Goal: Contribute content

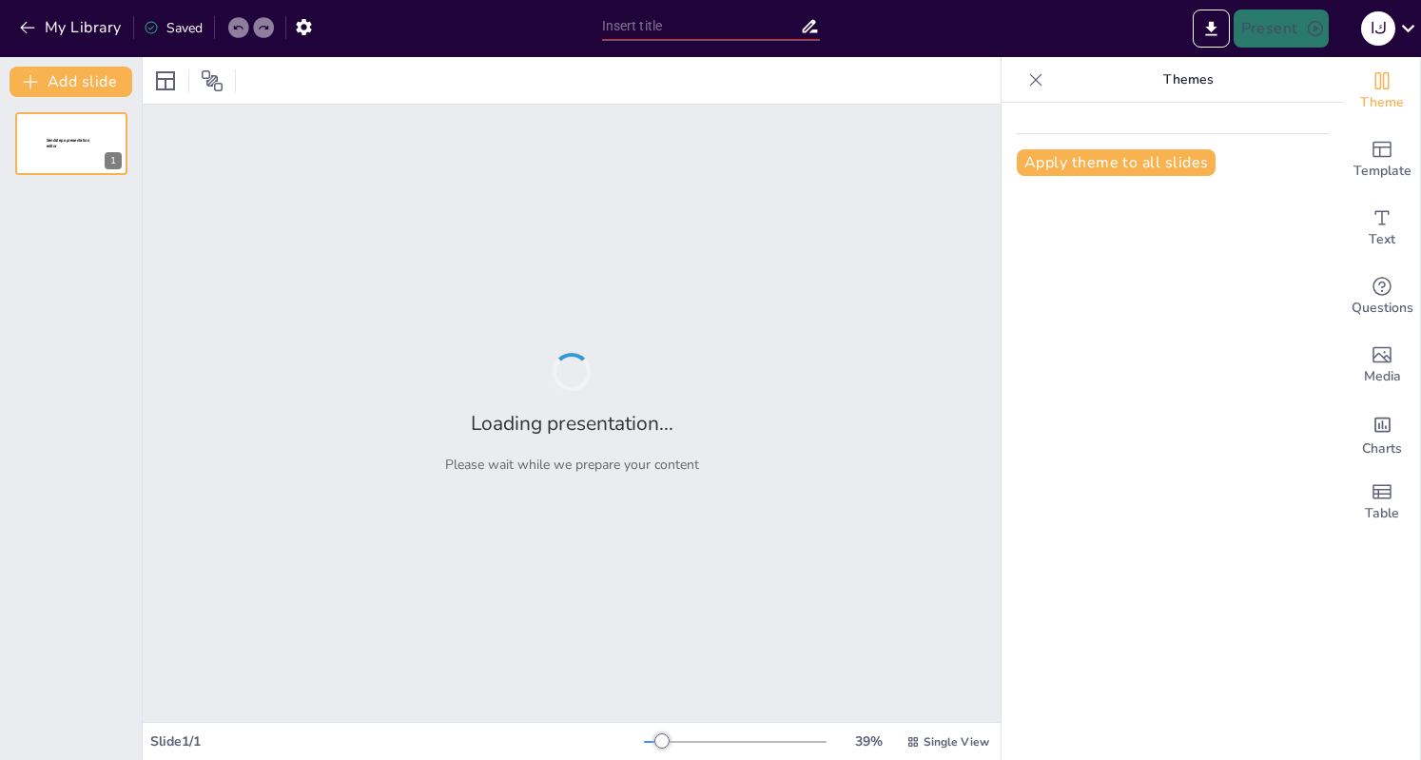
type input "اكتشاف العلوم: أدوات القياس وأنشطة تفاعلية للصف الخامس"
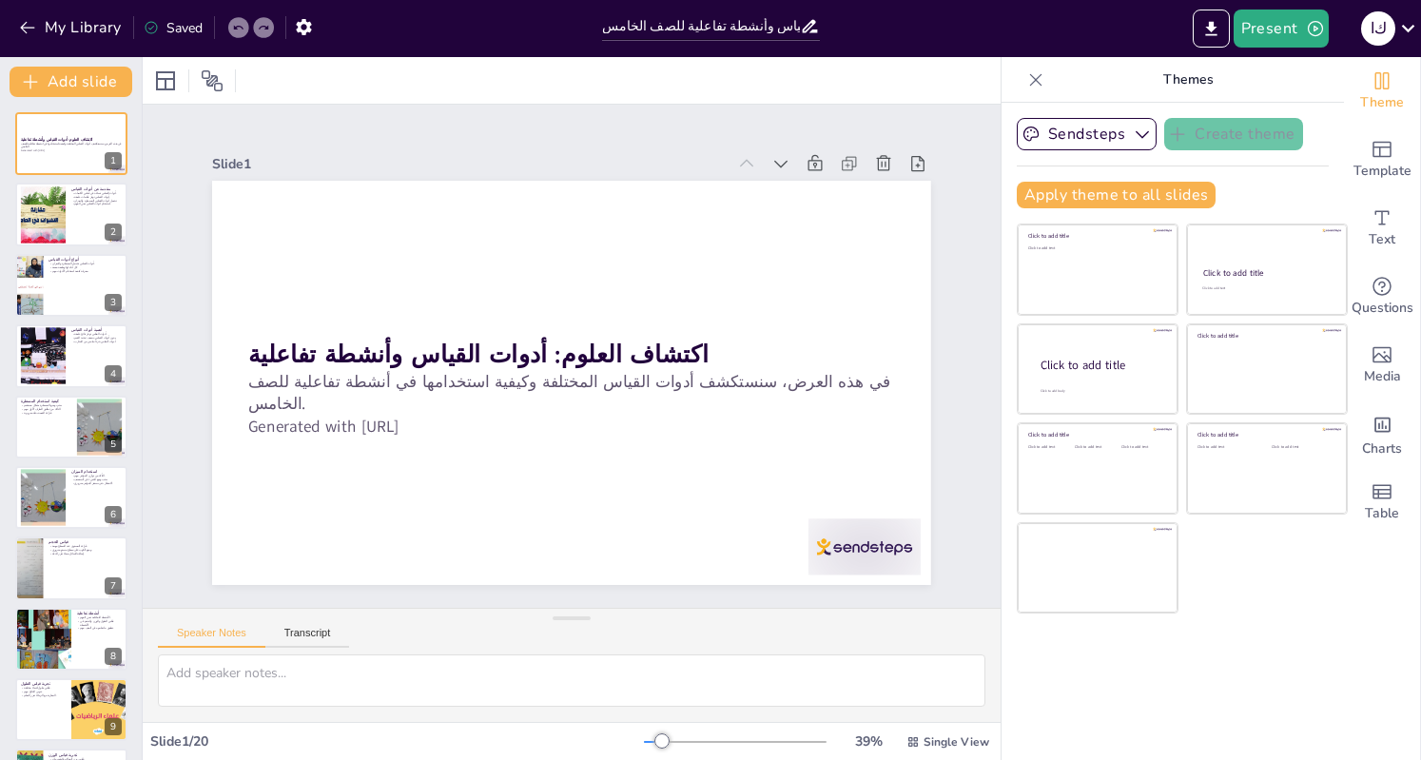
checkbox input "true"
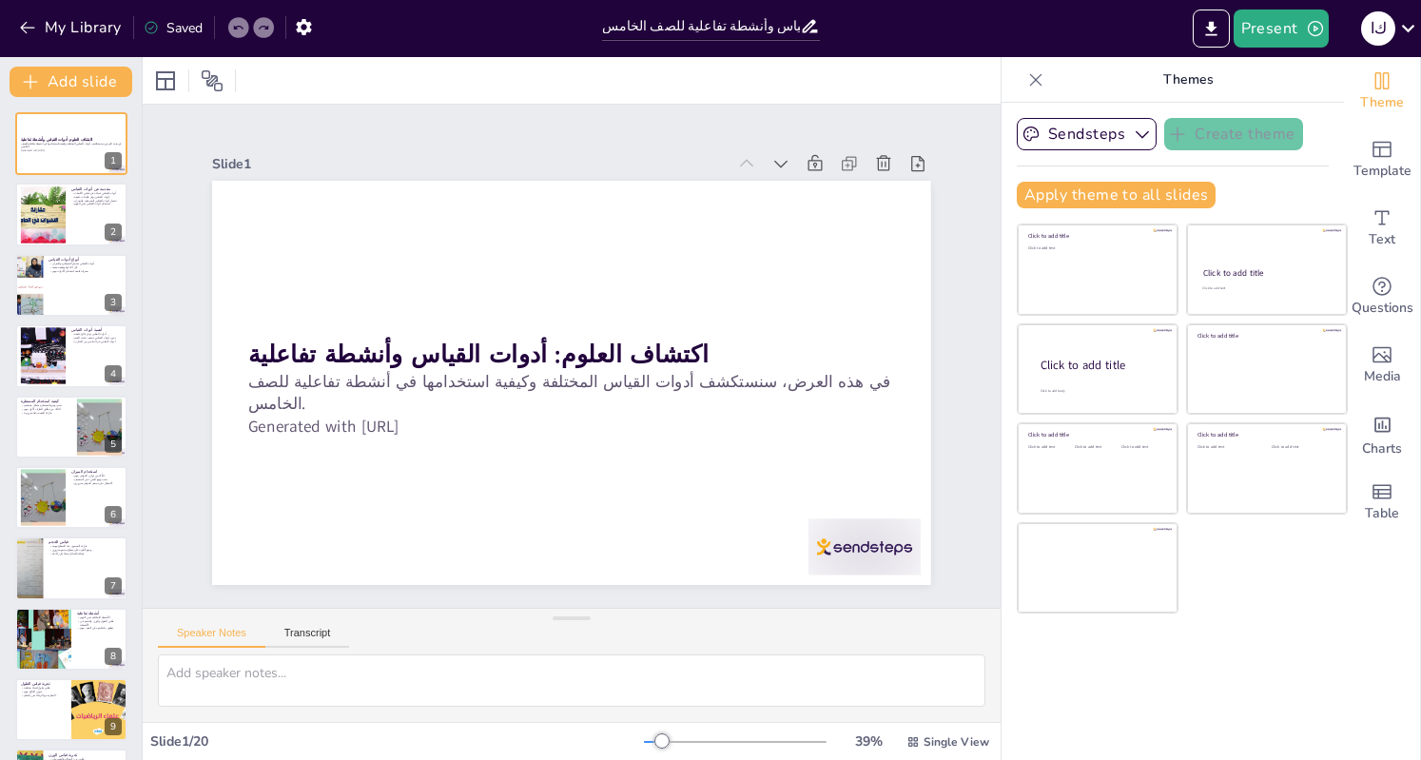
checkbox input "true"
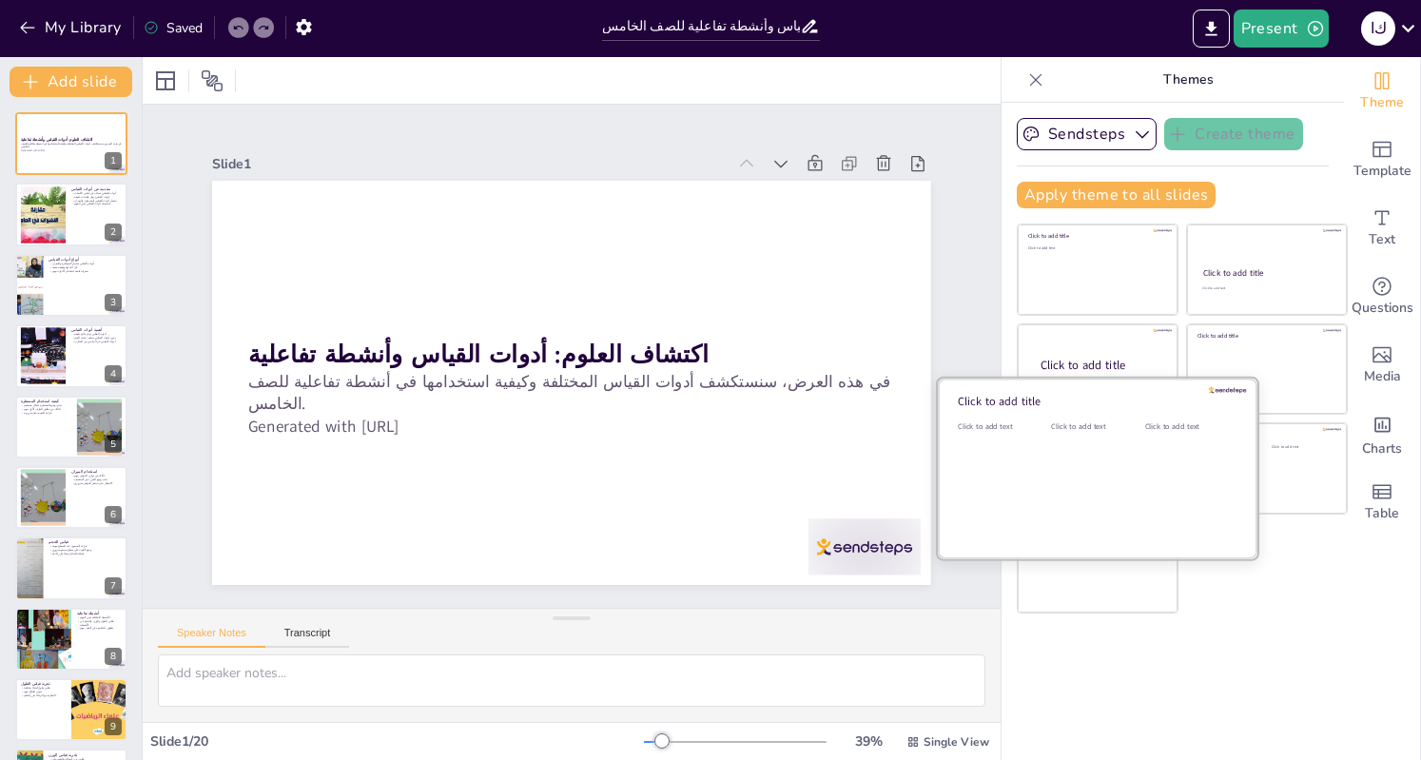
checkbox input "true"
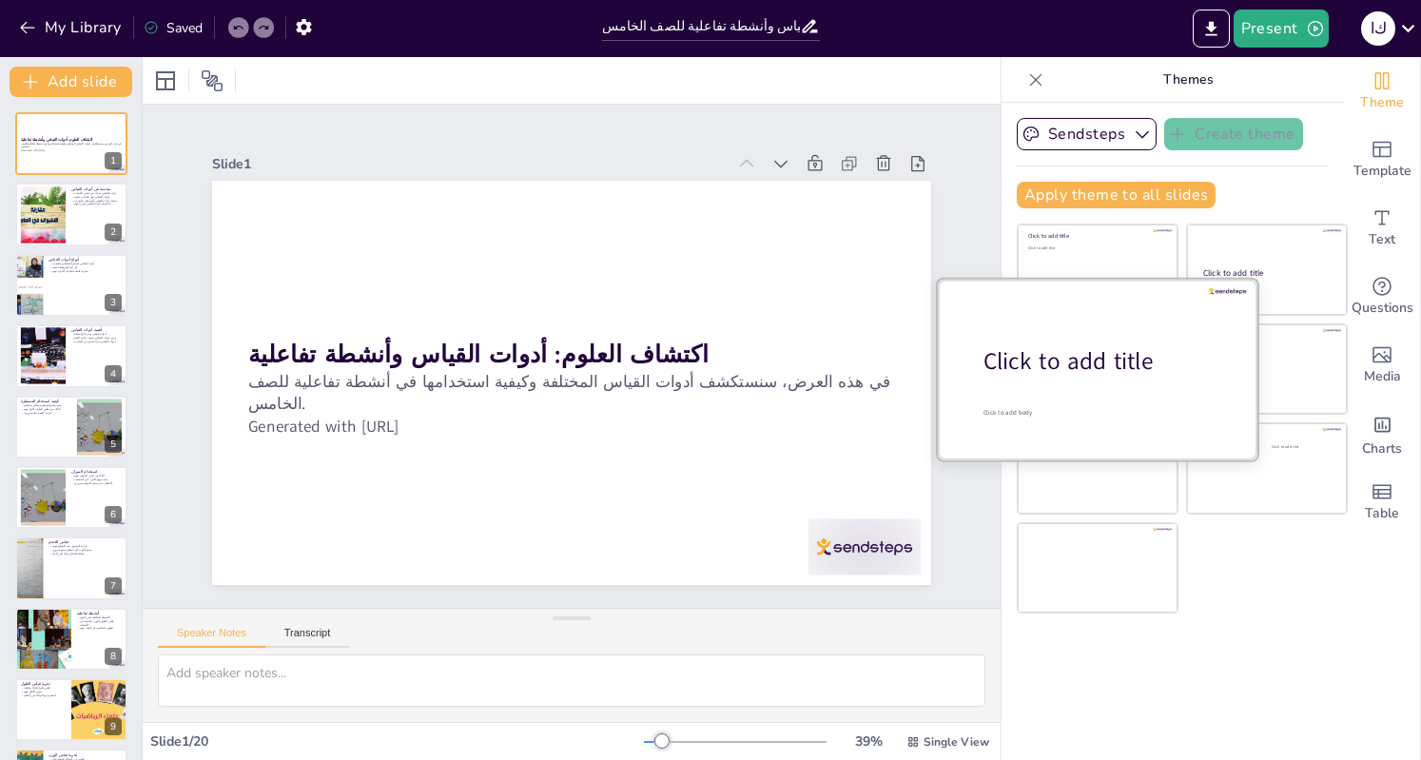
click at [1094, 373] on div "Click to add title" at bounding box center [1104, 361] width 243 height 32
checkbox input "true"
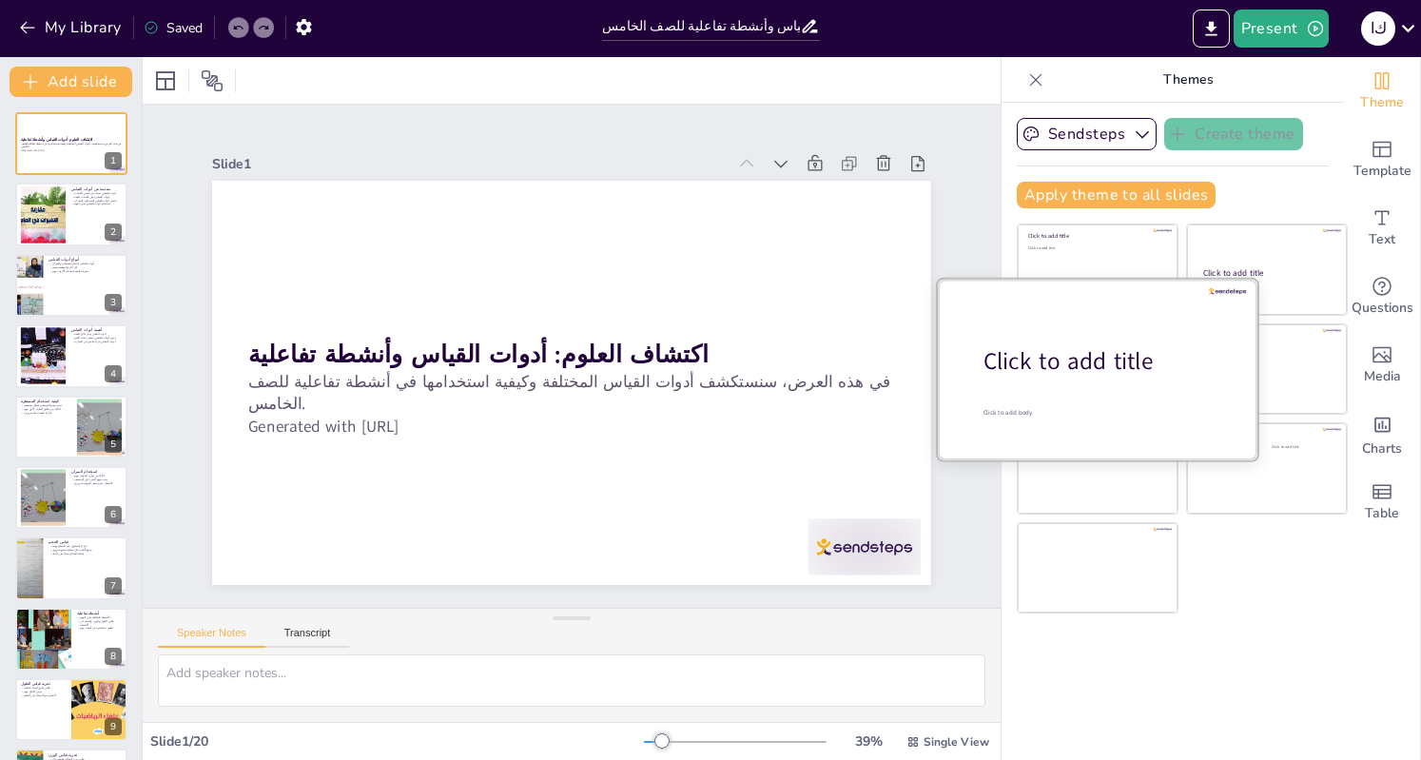
checkbox input "true"
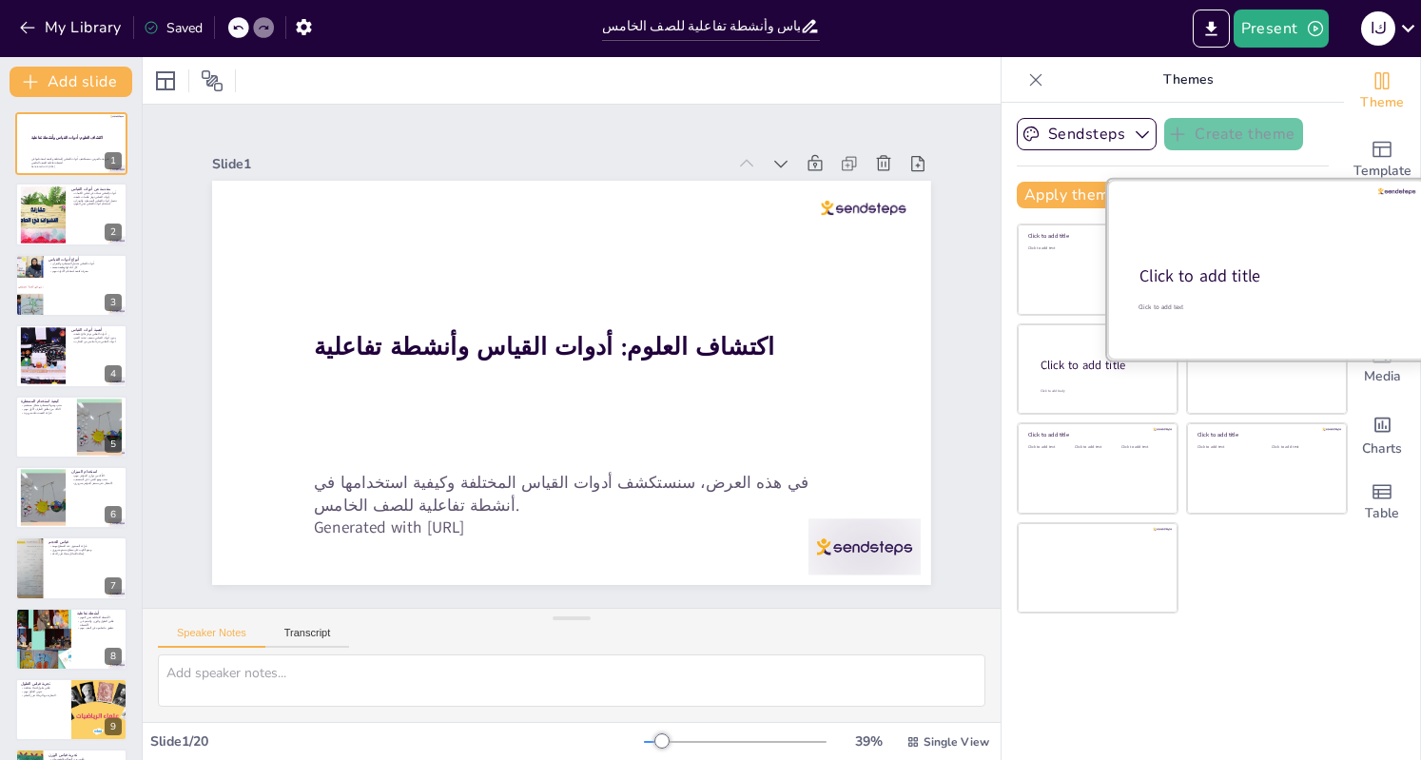
click at [1223, 285] on div "Click to add title" at bounding box center [1265, 276] width 252 height 23
checkbox input "true"
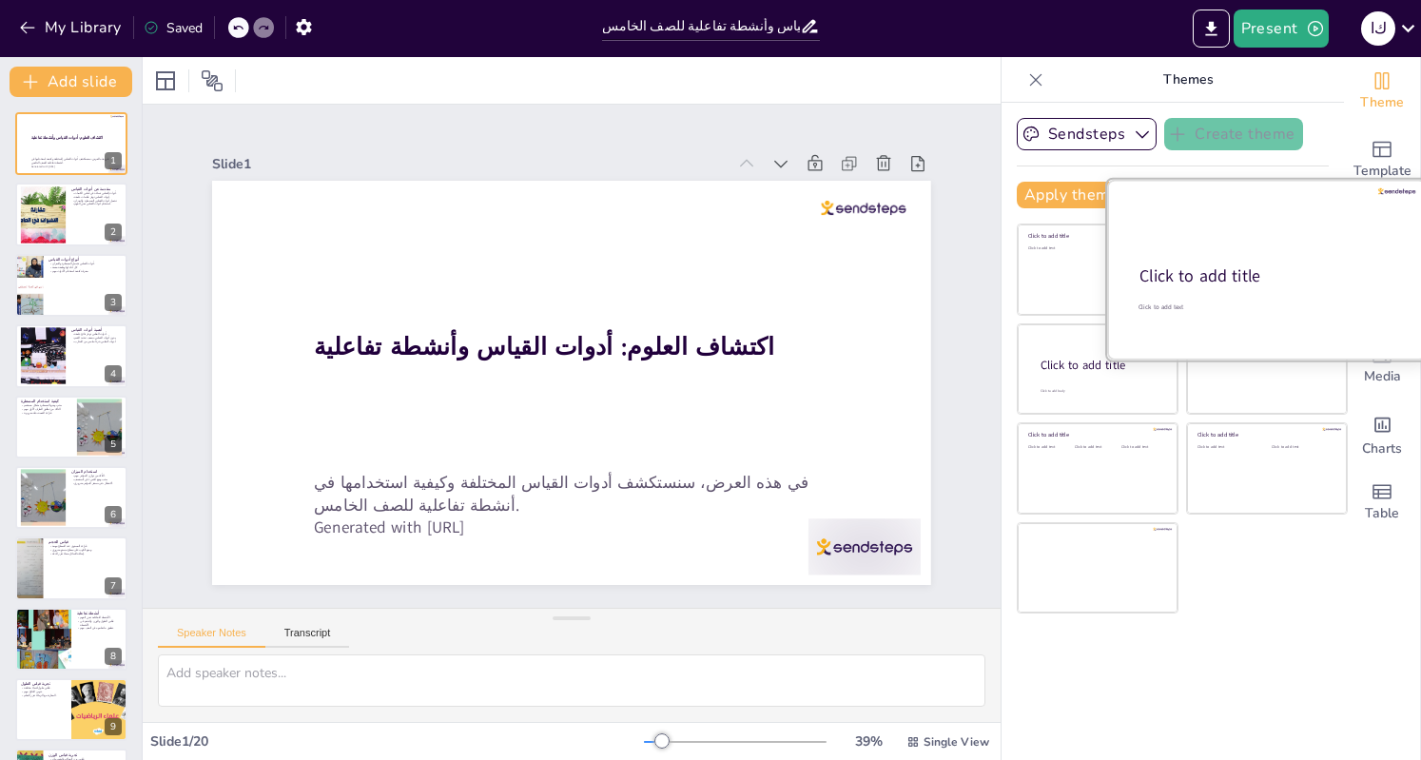
checkbox input "true"
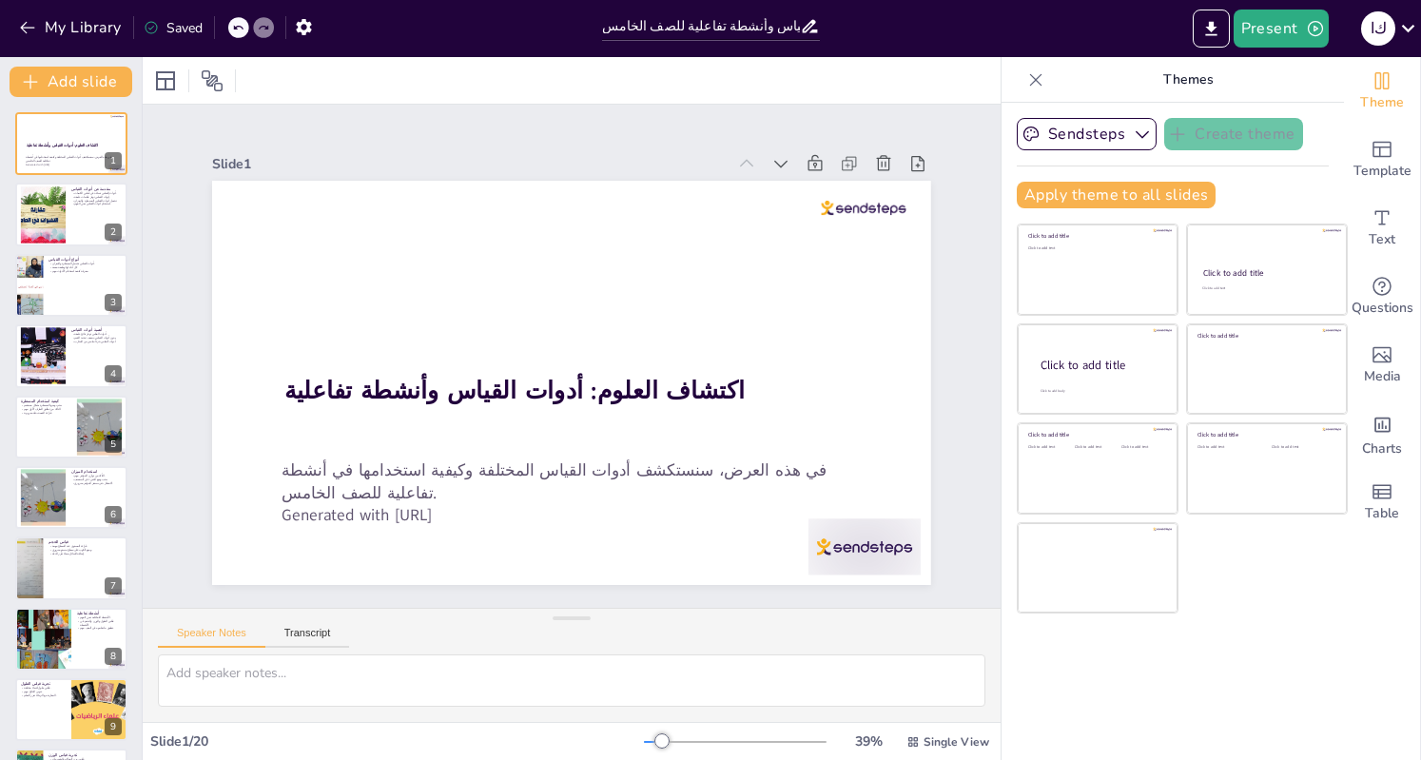
checkbox input "true"
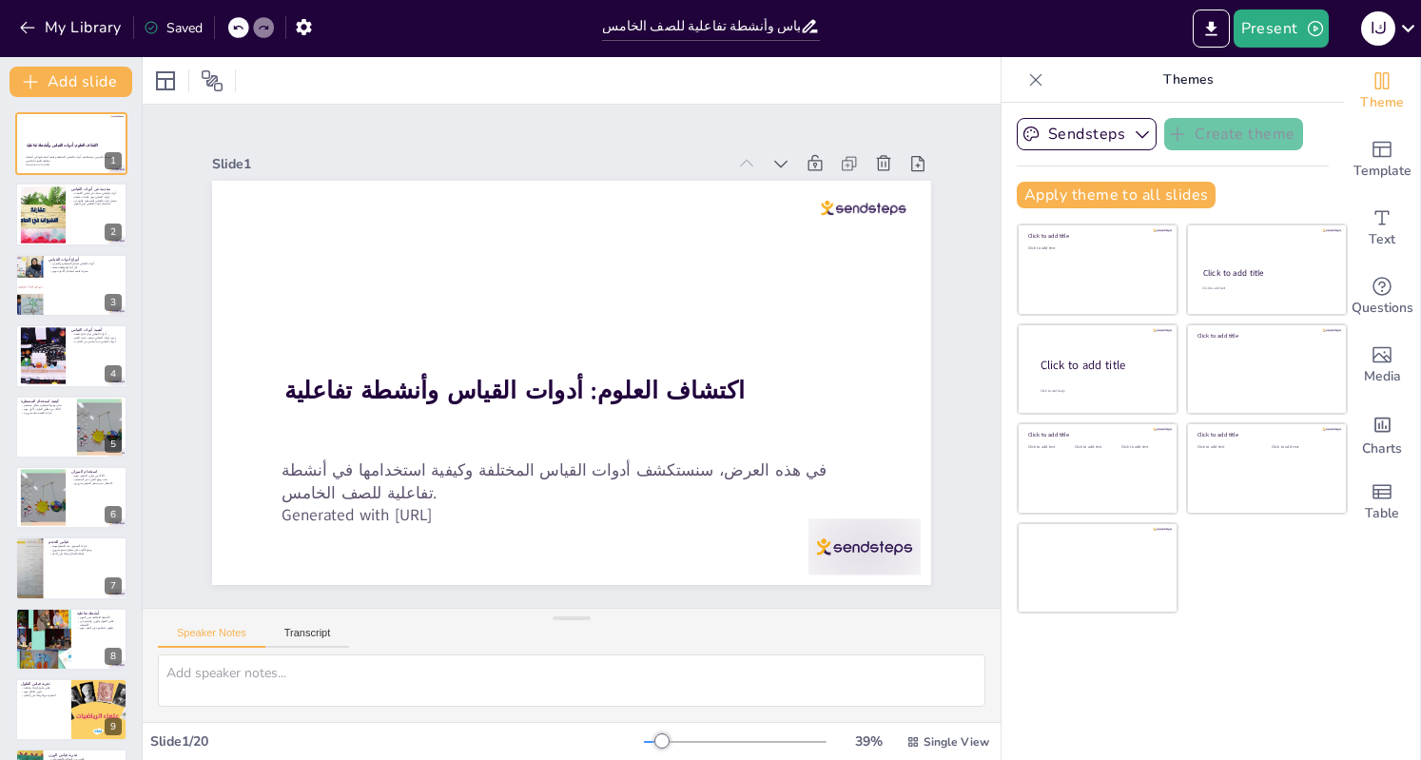
checkbox input "true"
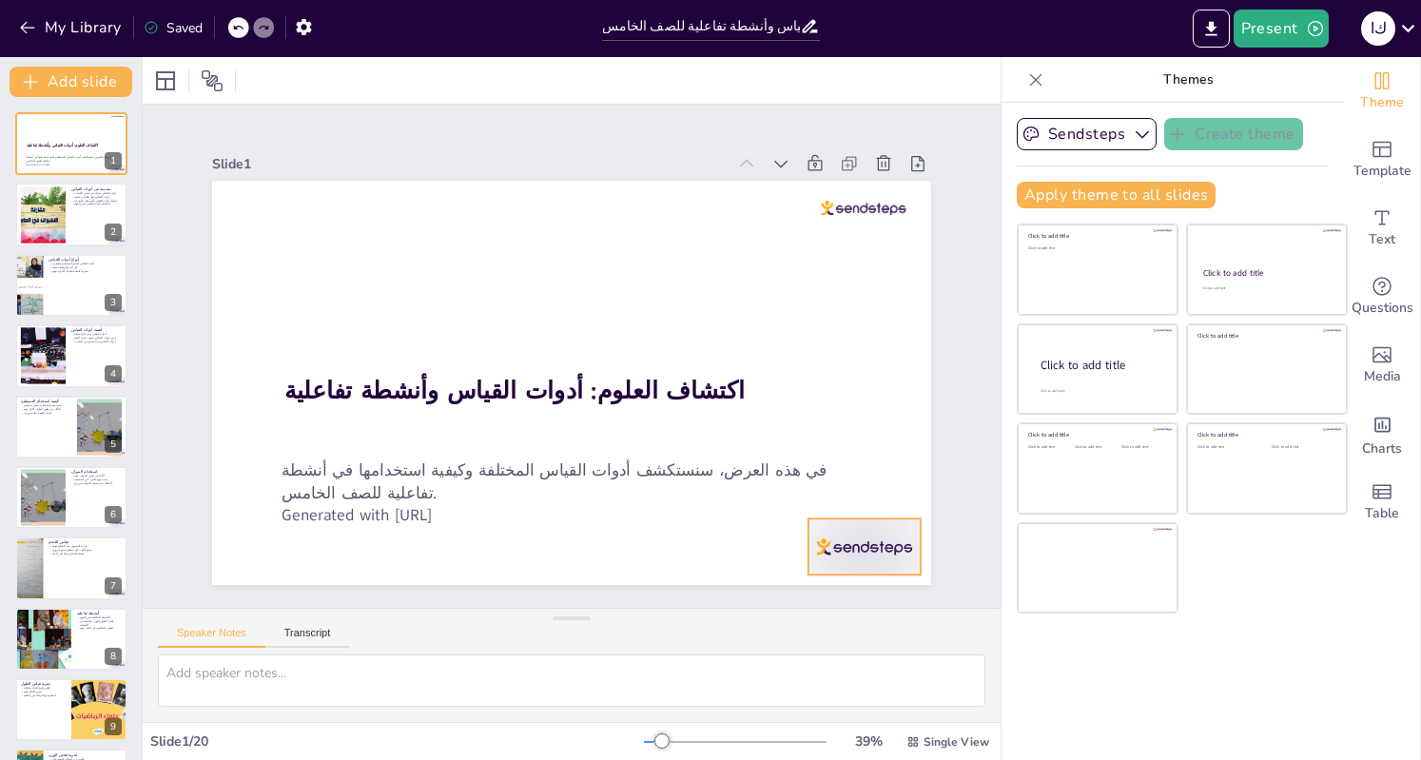
checkbox input "true"
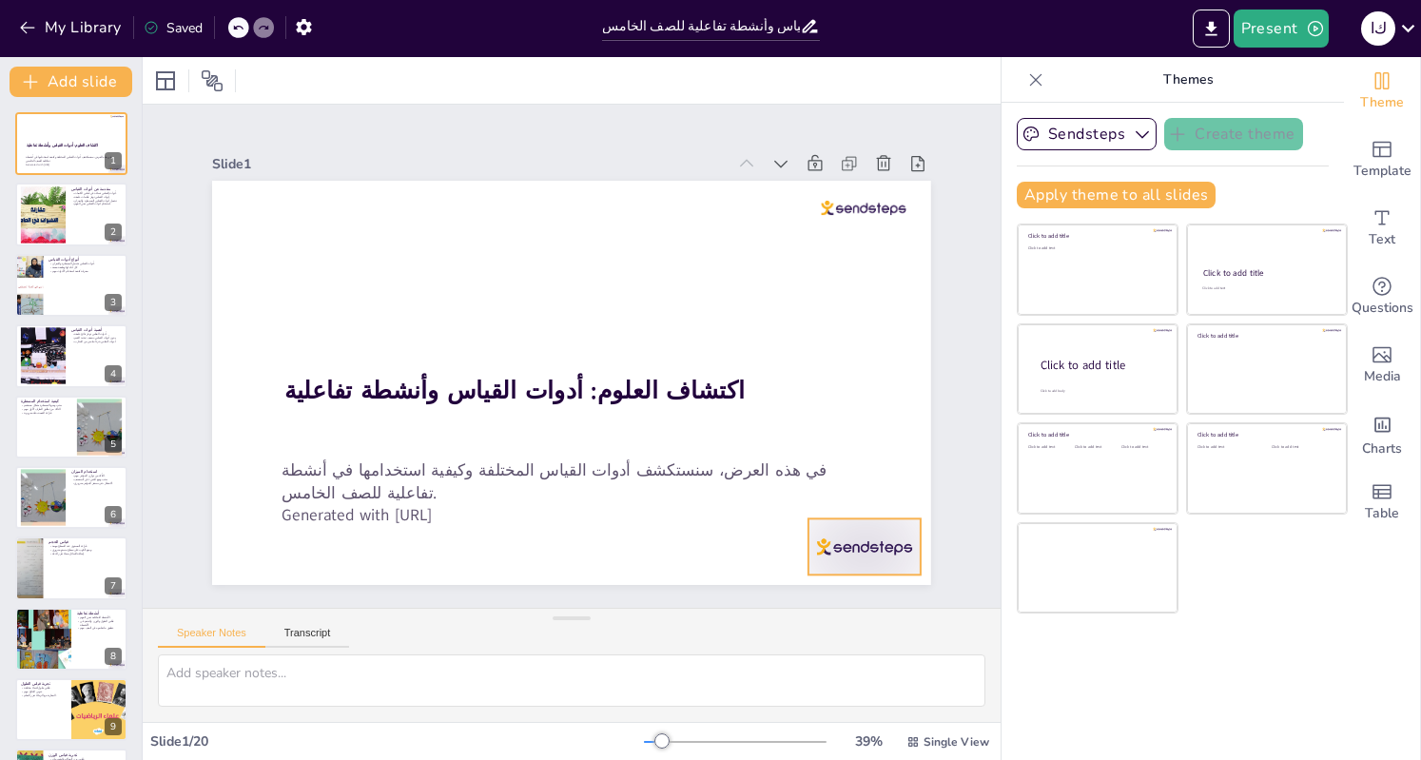
checkbox input "true"
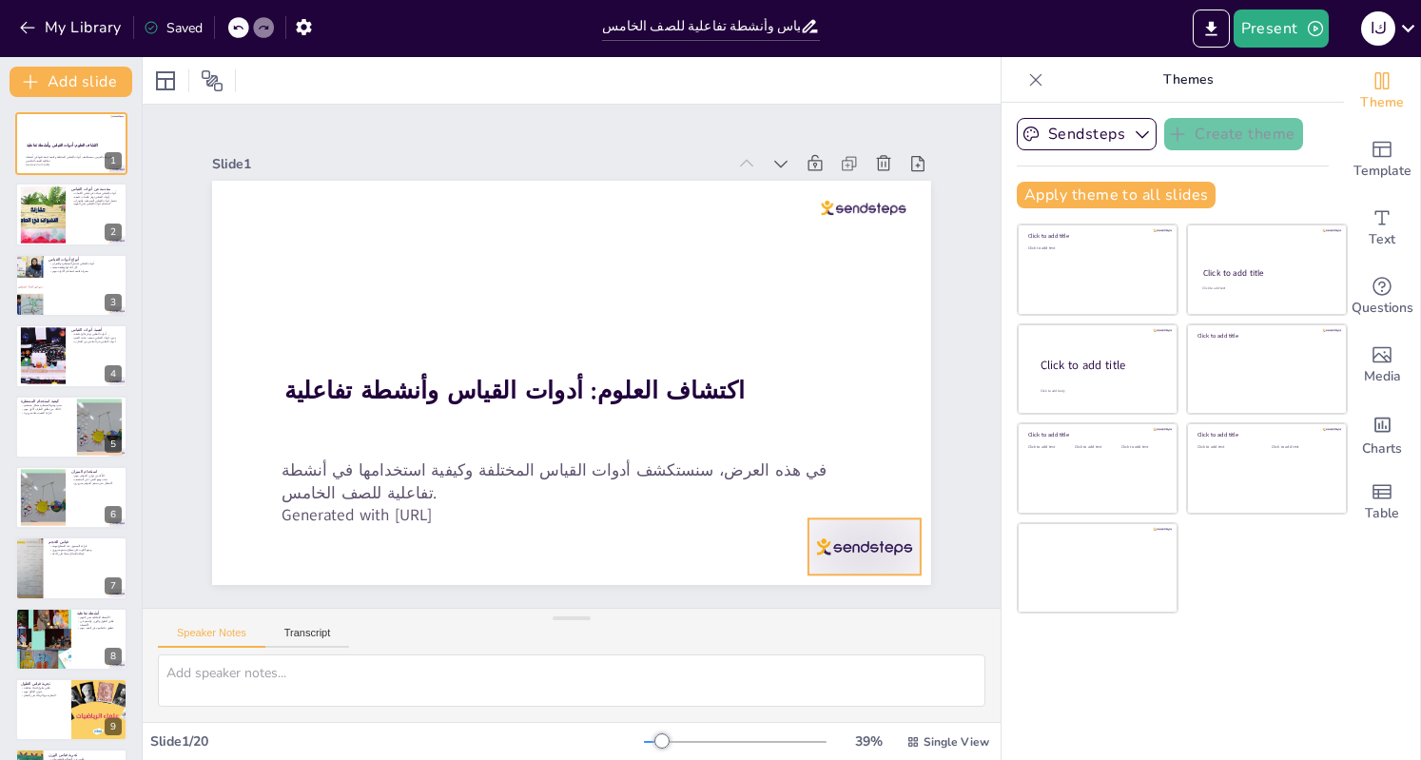
checkbox input "true"
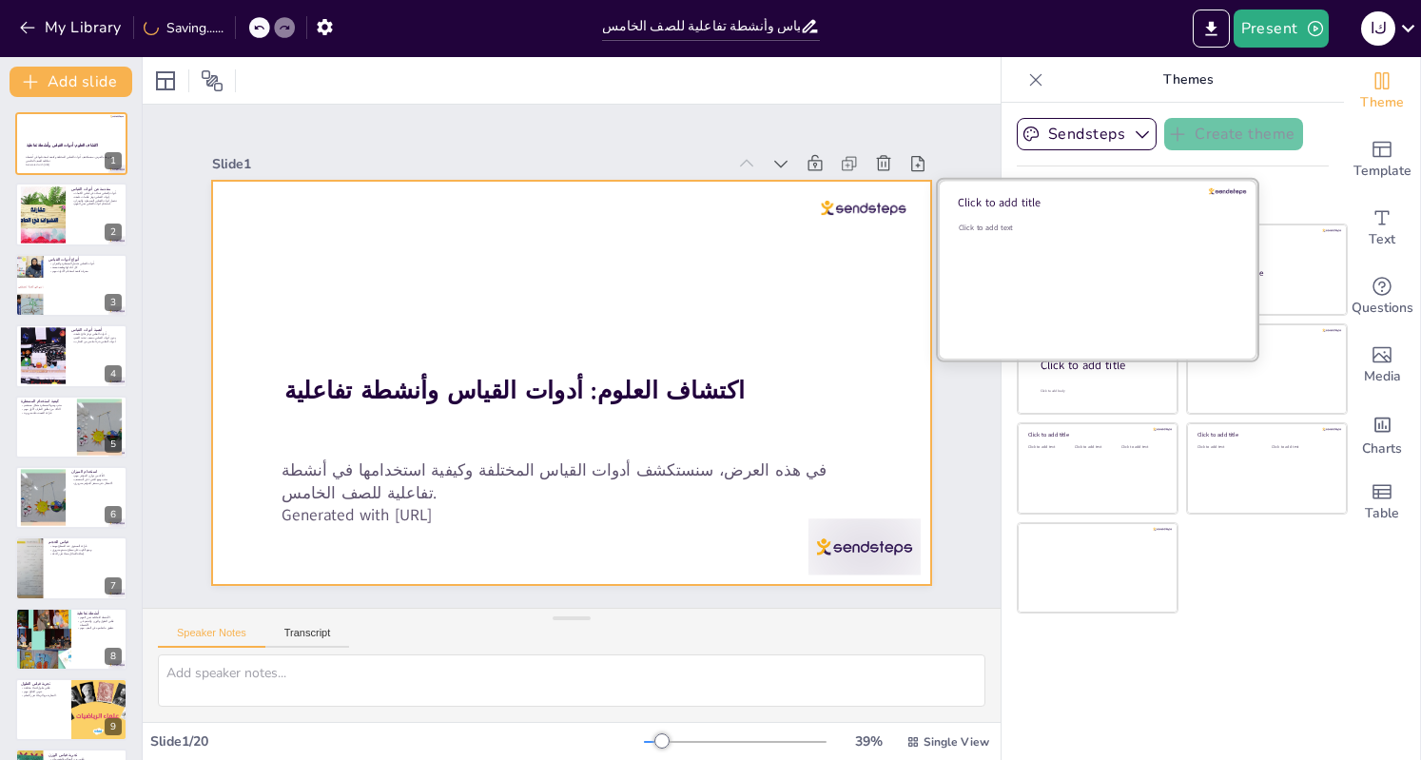
checkbox input "true"
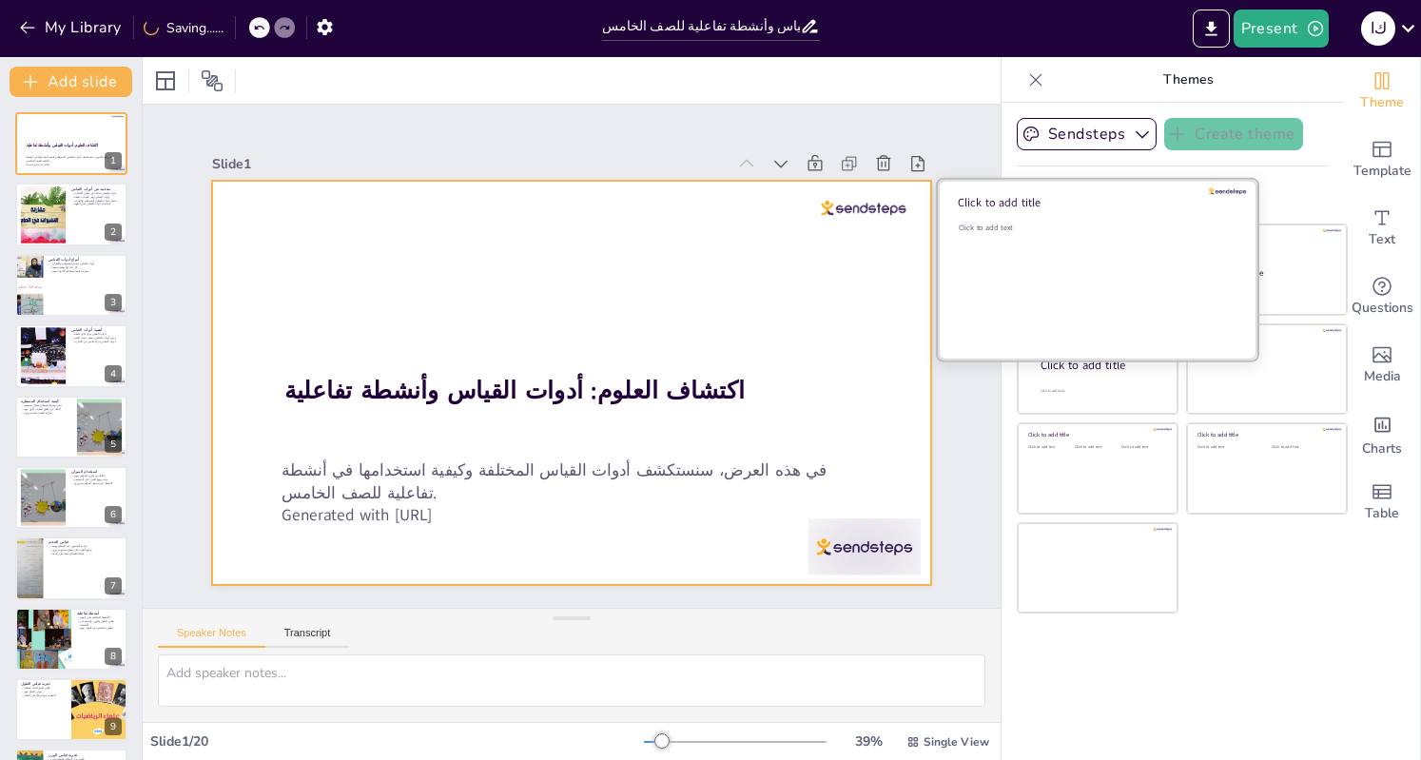
checkbox input "true"
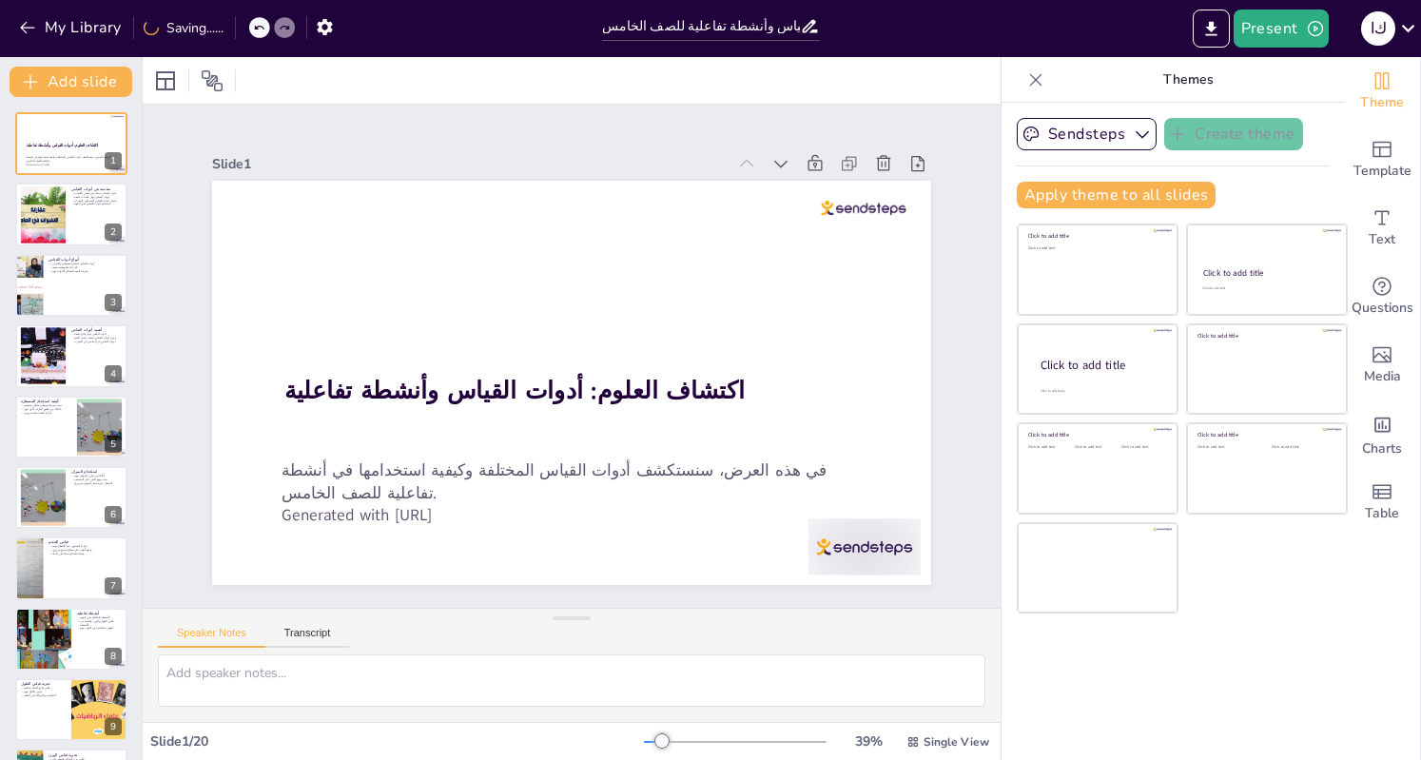
checkbox input "true"
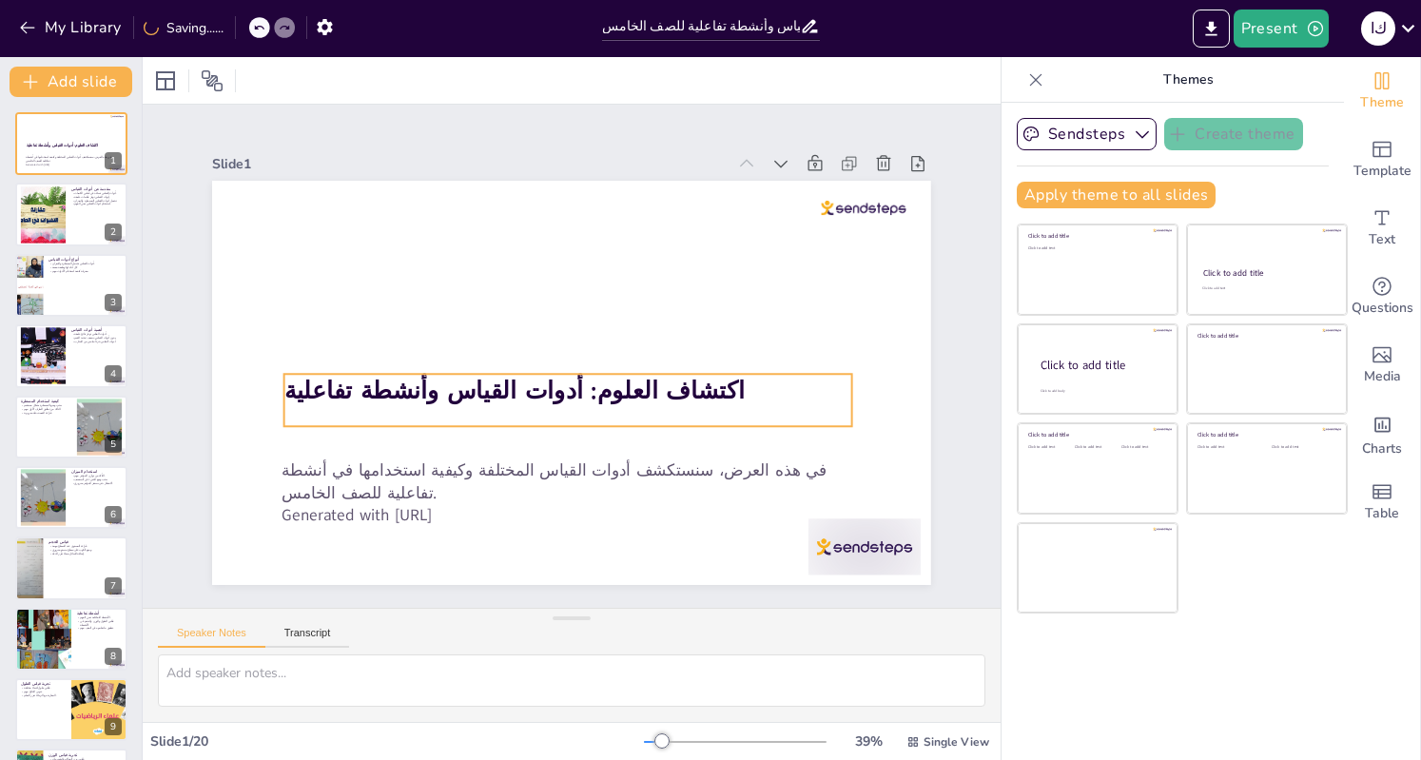
checkbox input "true"
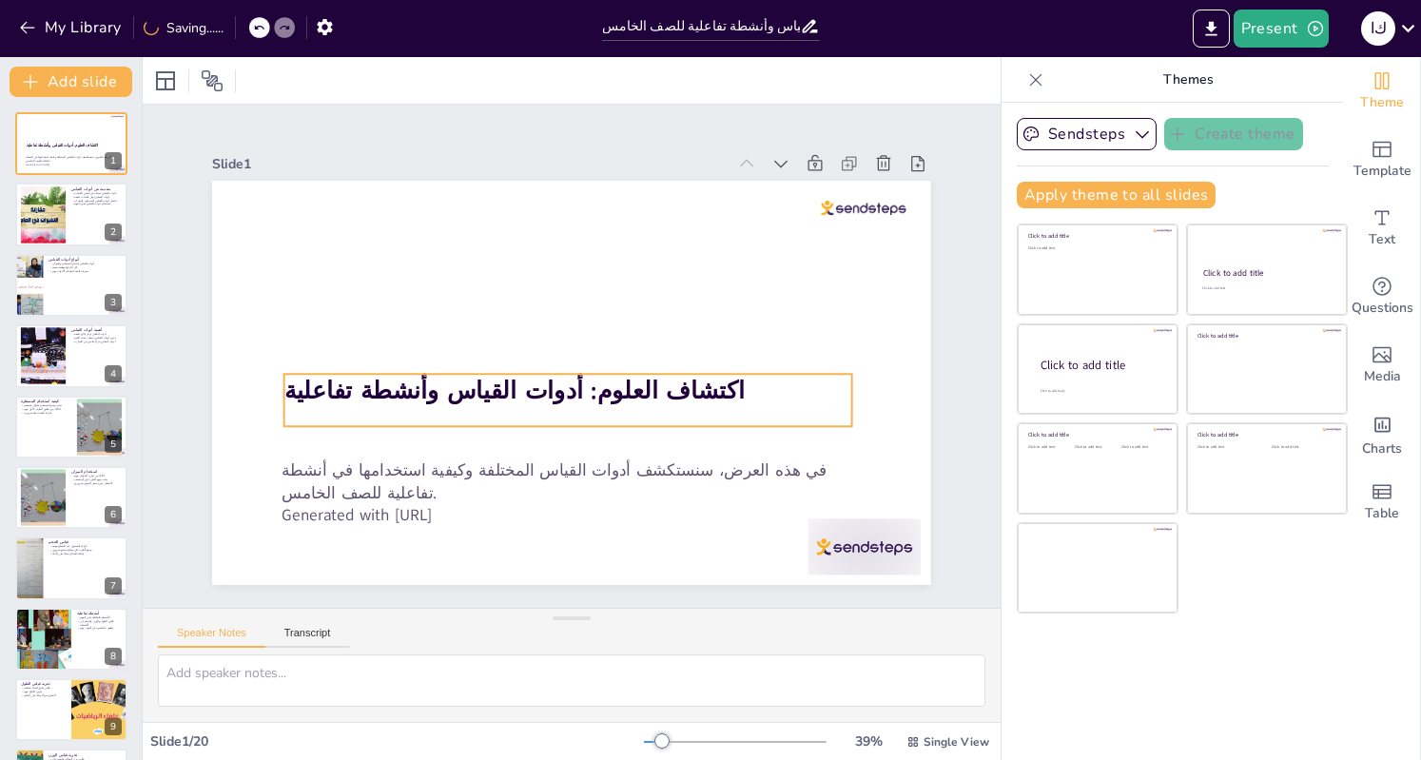
checkbox input "true"
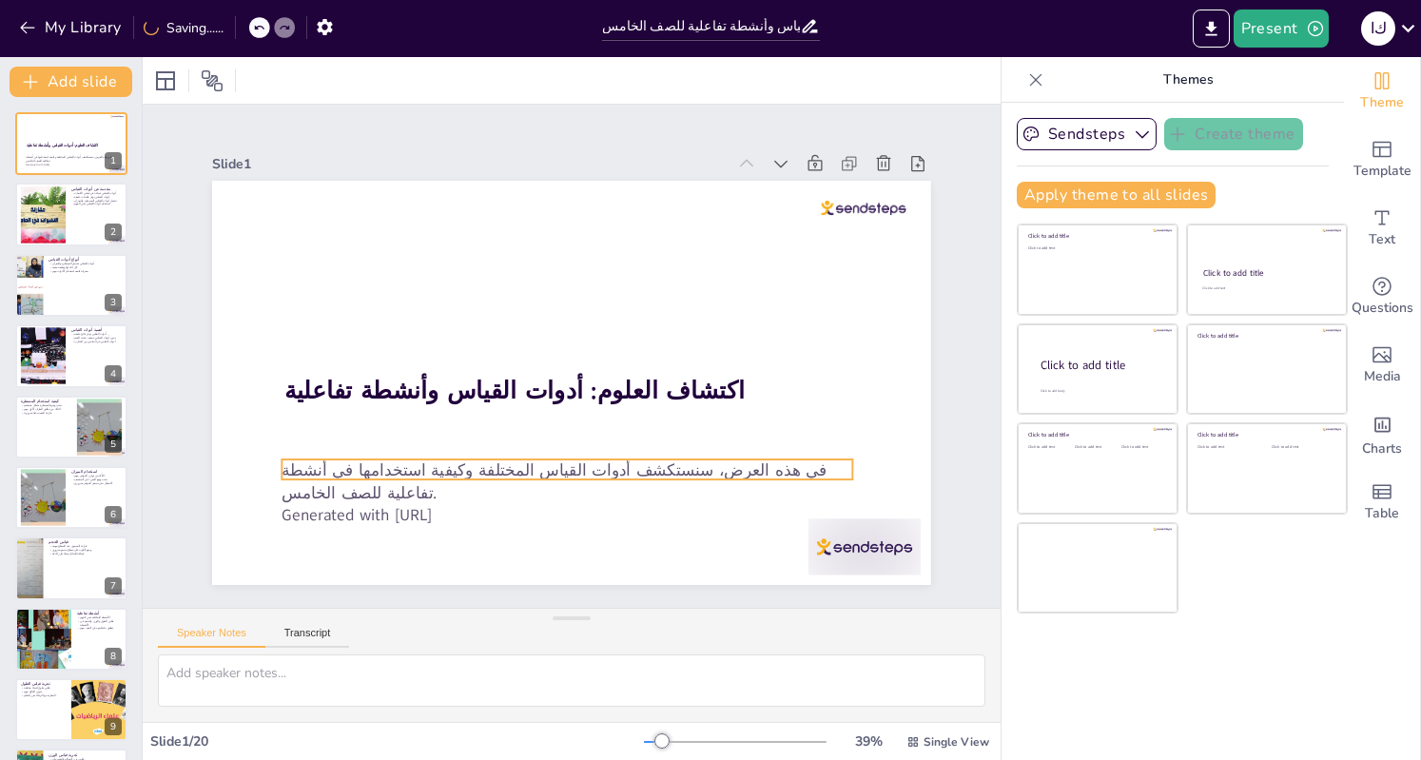
checkbox input "true"
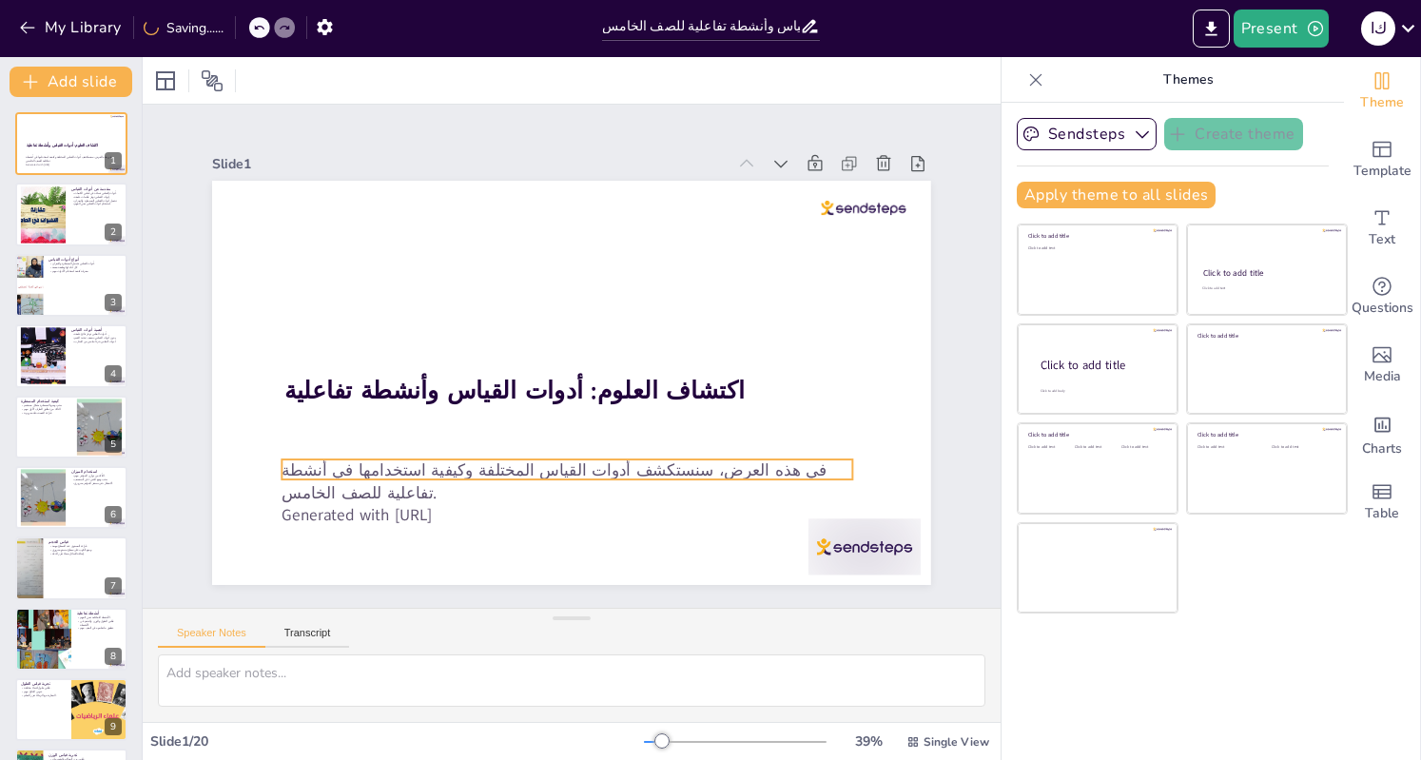
checkbox input "true"
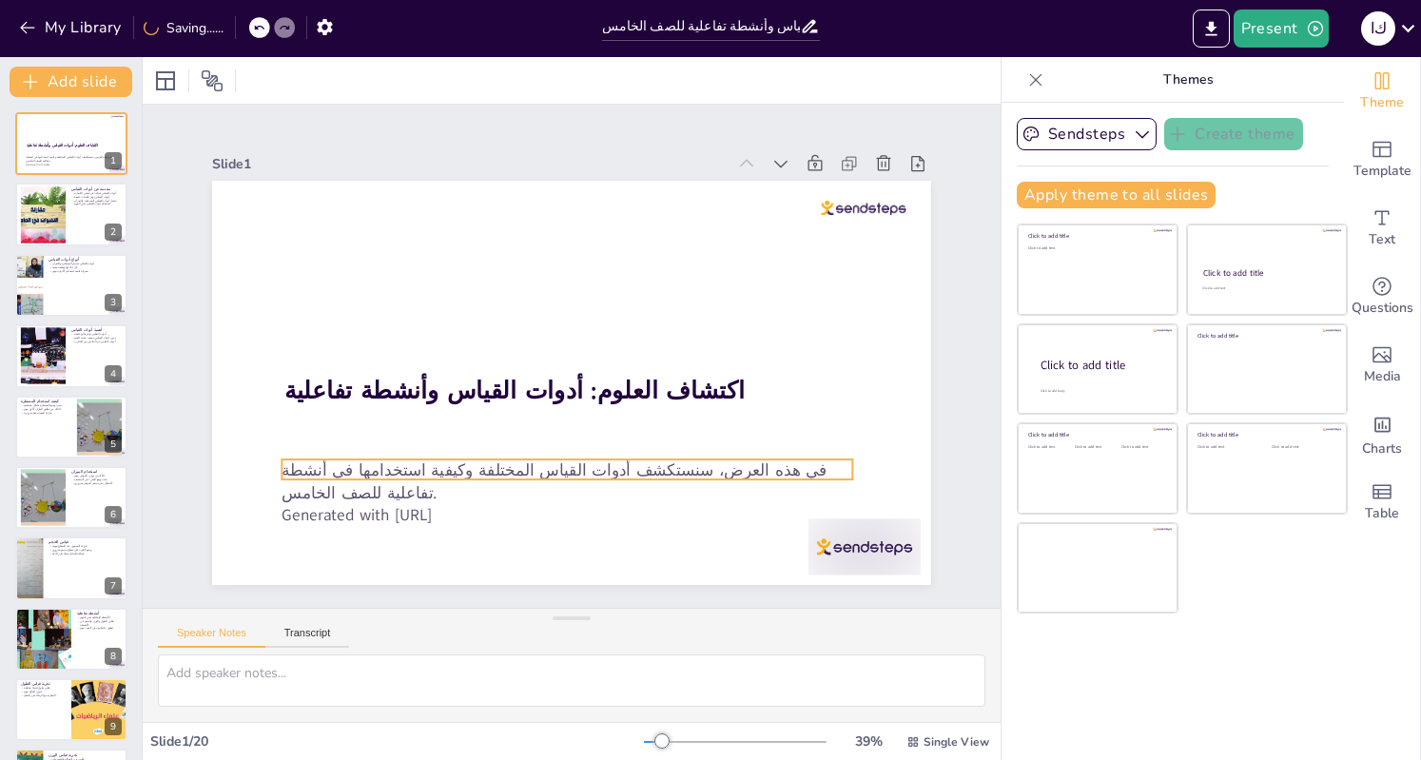
checkbox input "true"
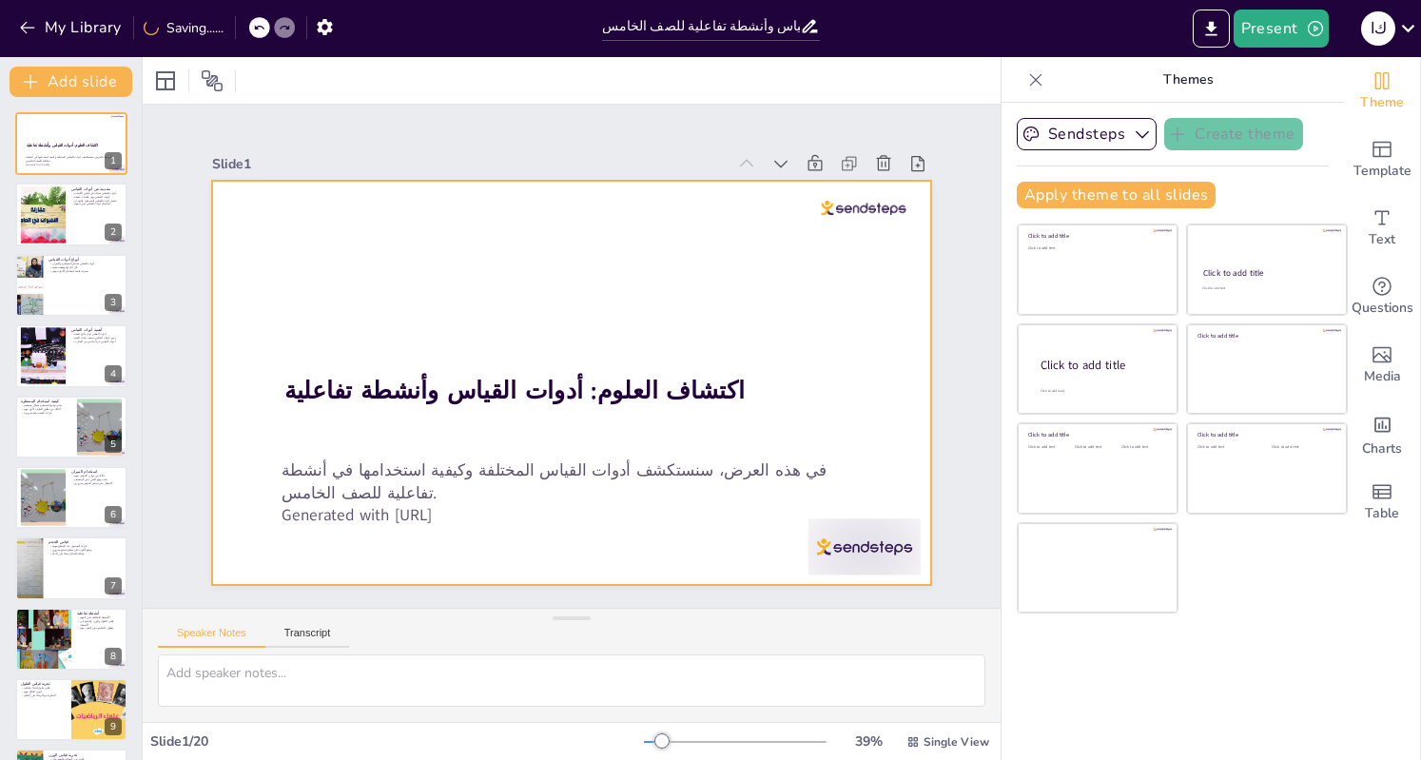
checkbox input "true"
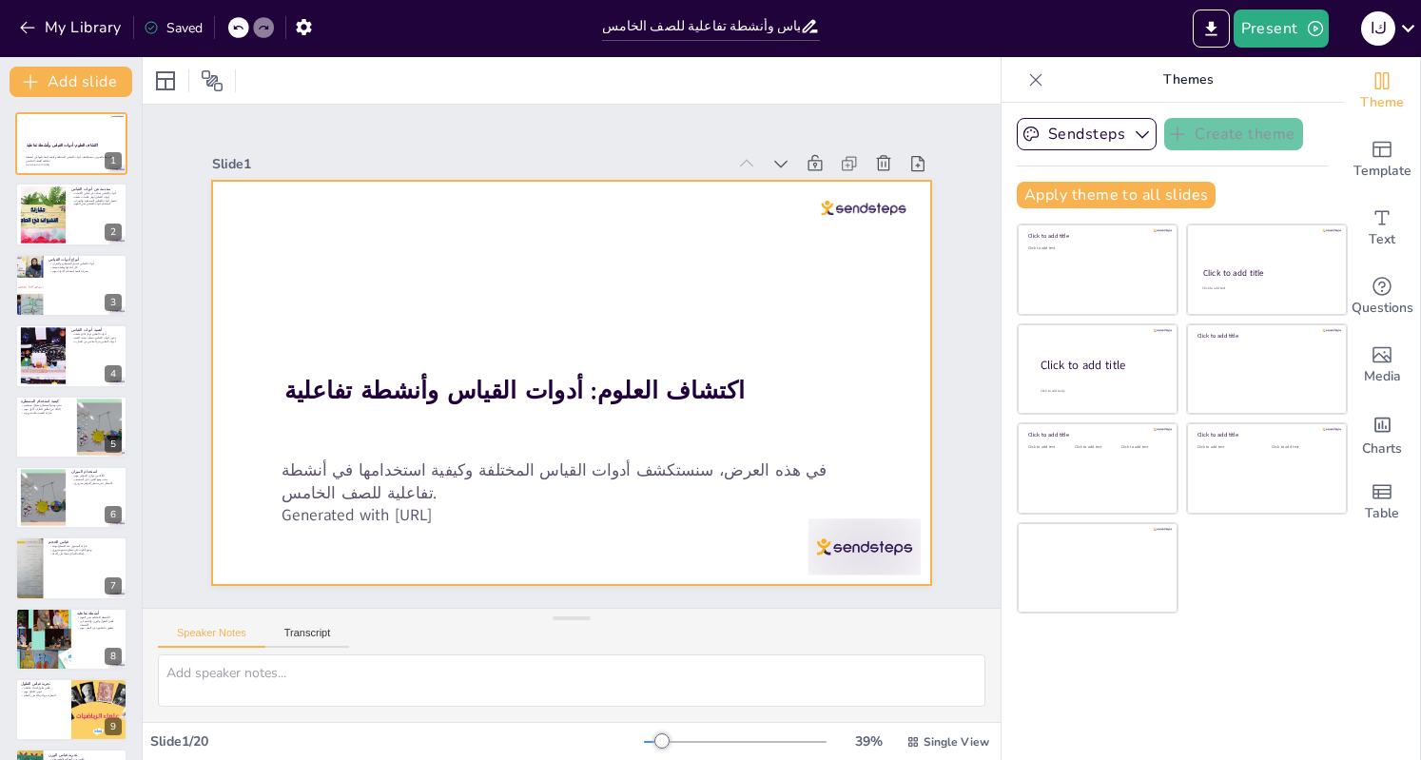
checkbox input "true"
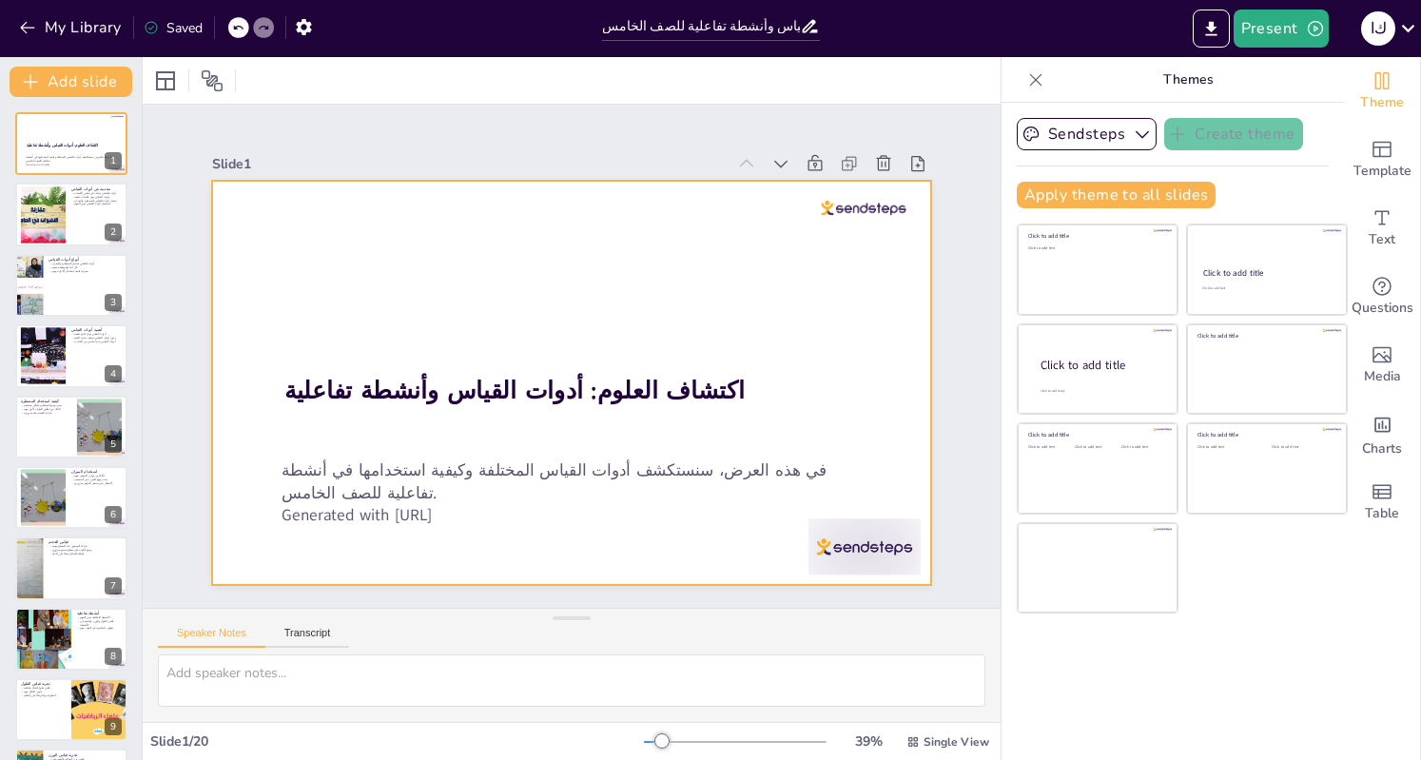
checkbox input "true"
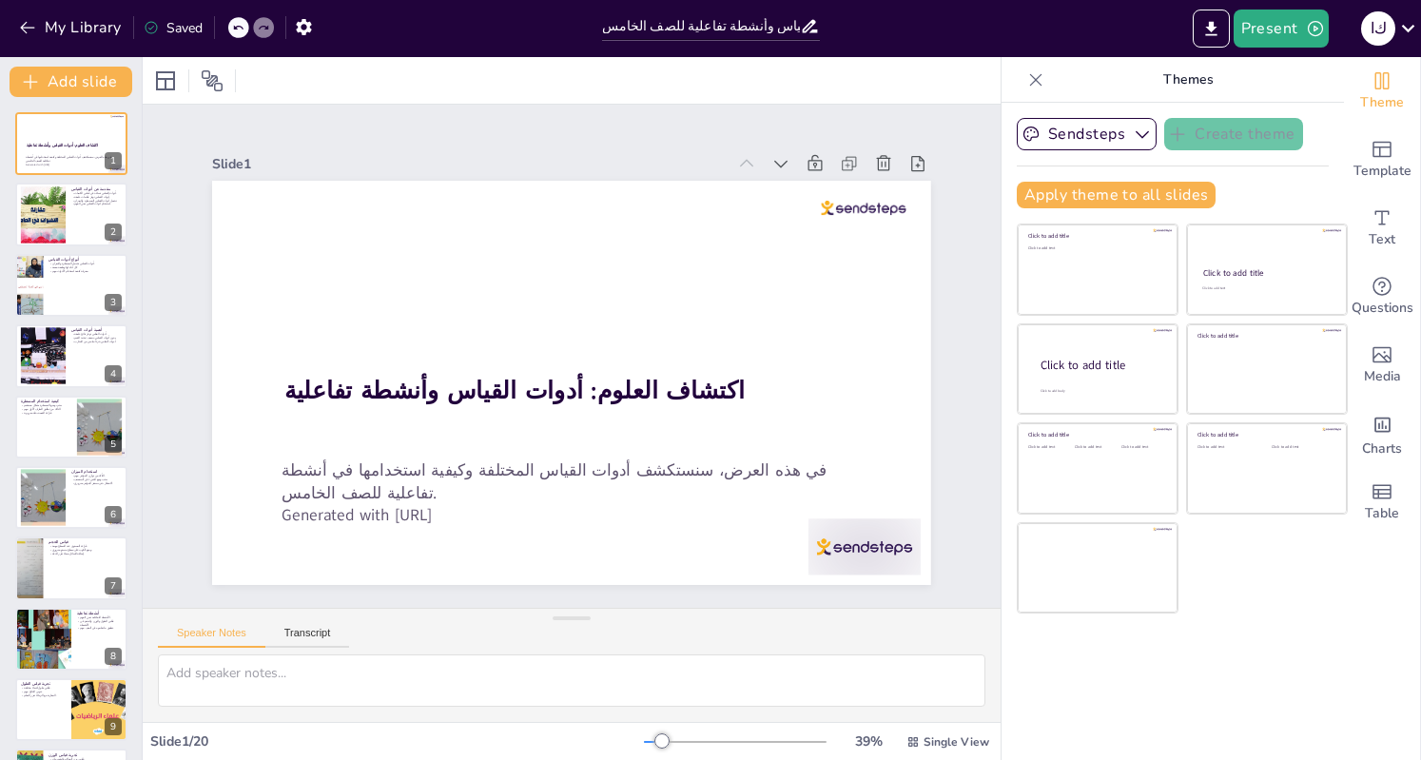
checkbox input "true"
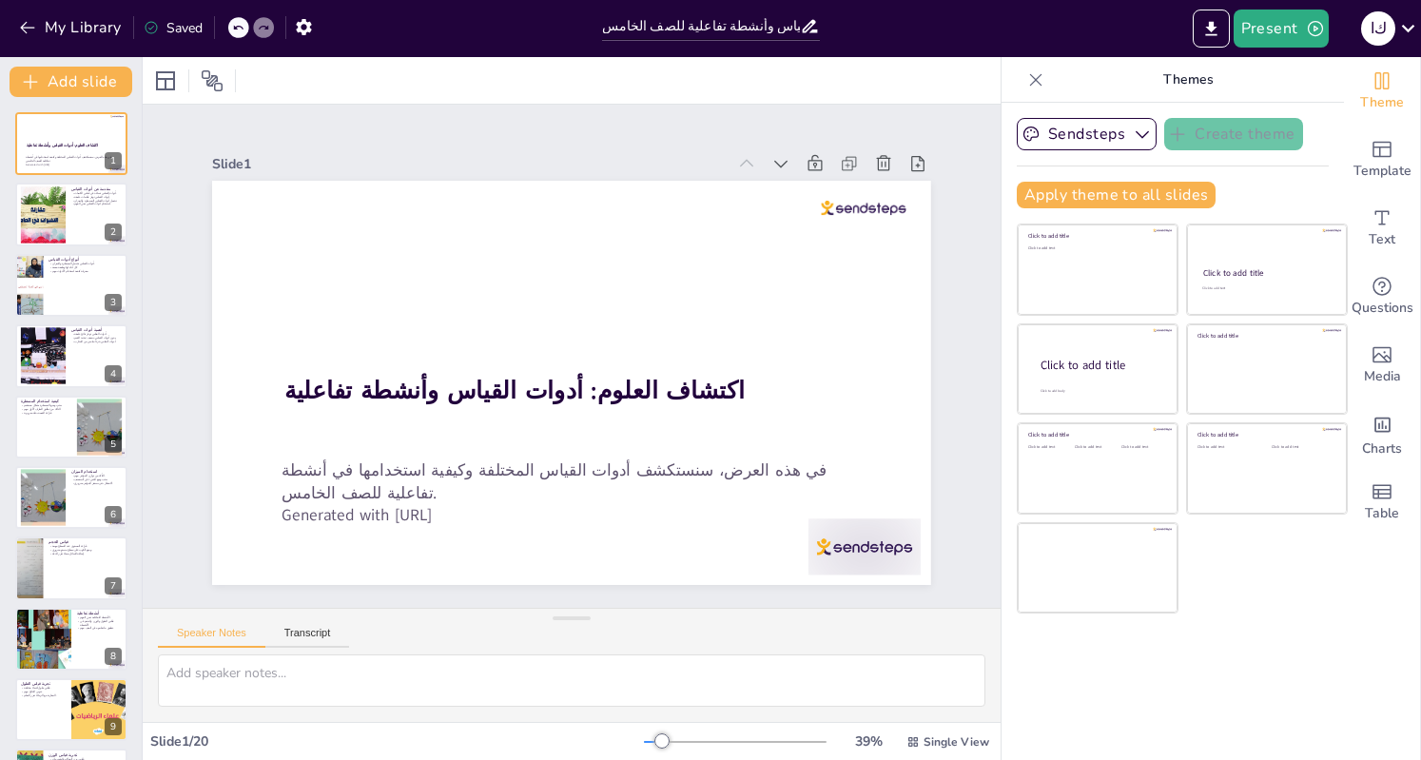
checkbox input "true"
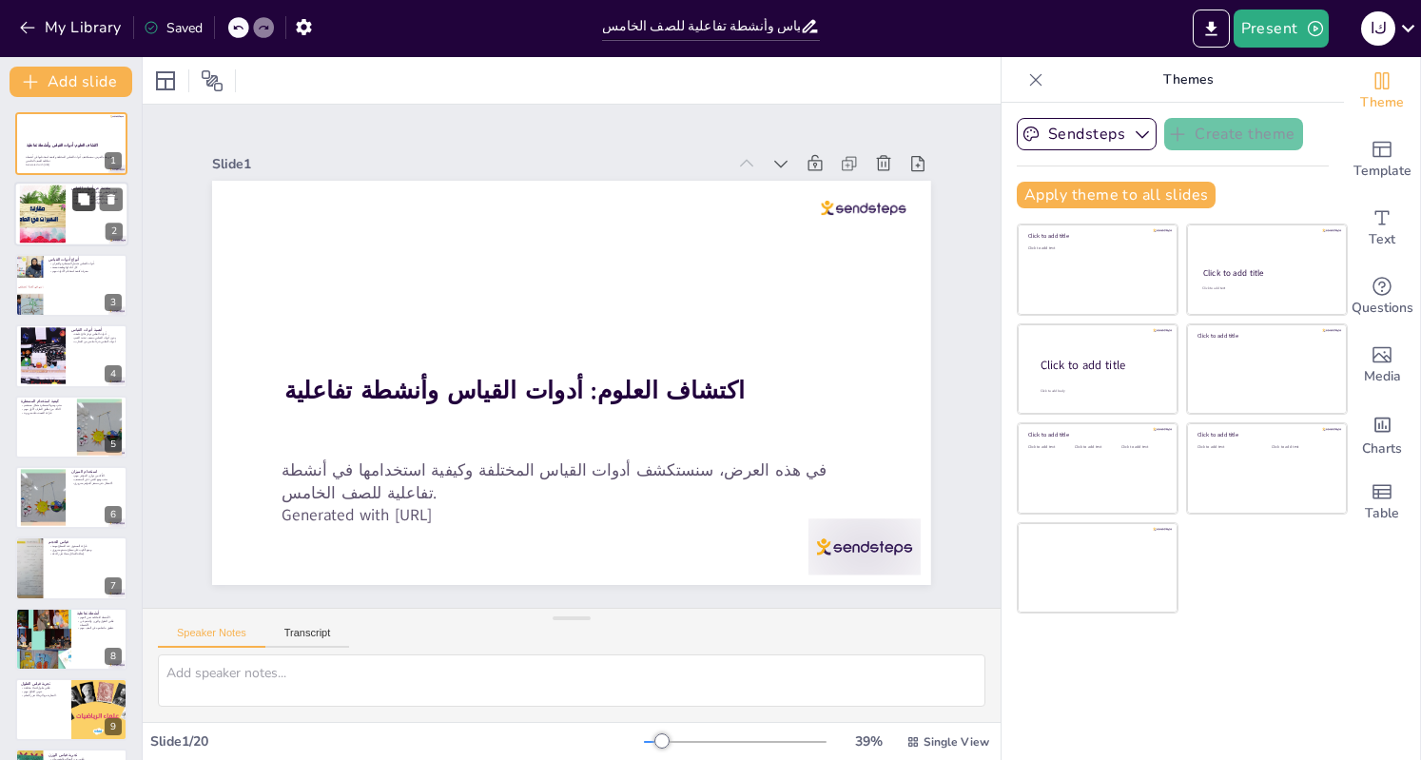
checkbox input "true"
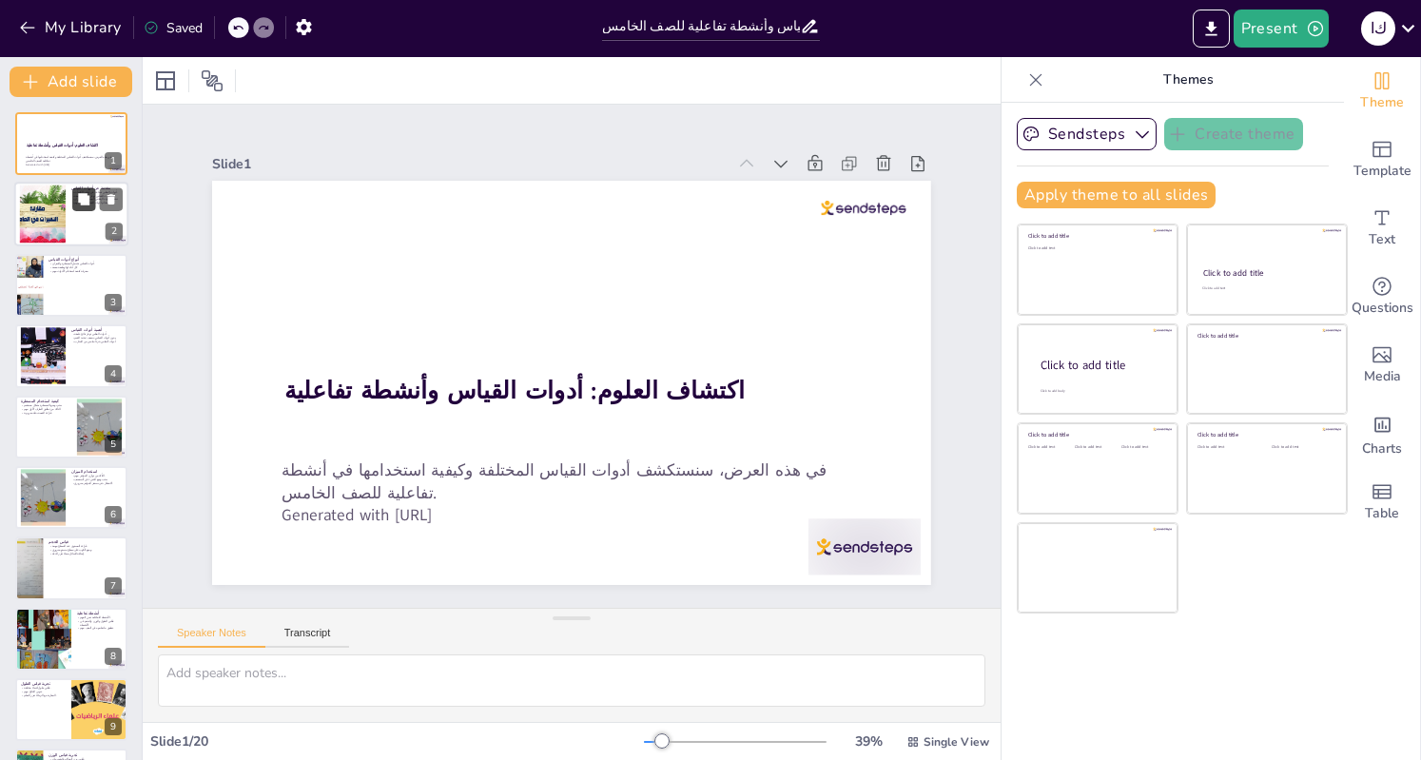
checkbox input "true"
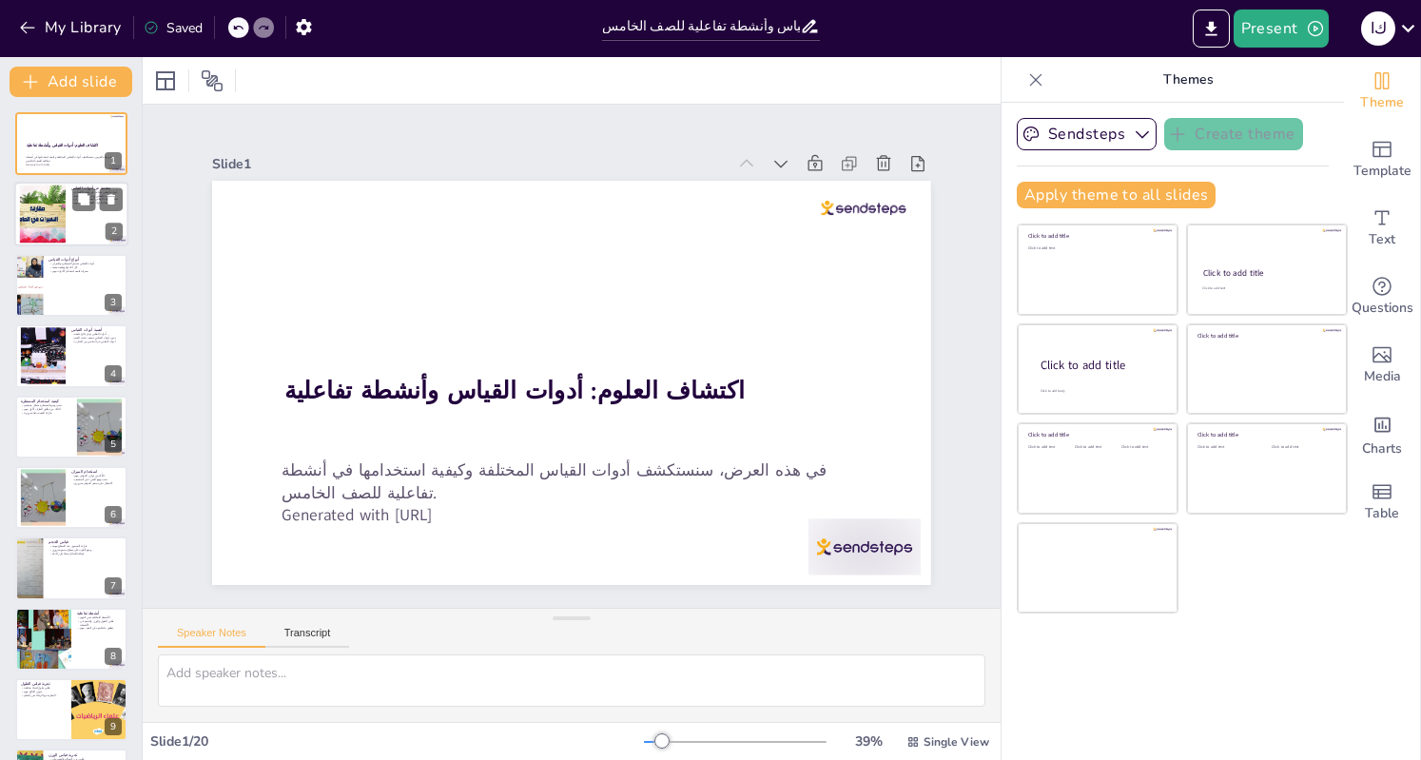
checkbox input "true"
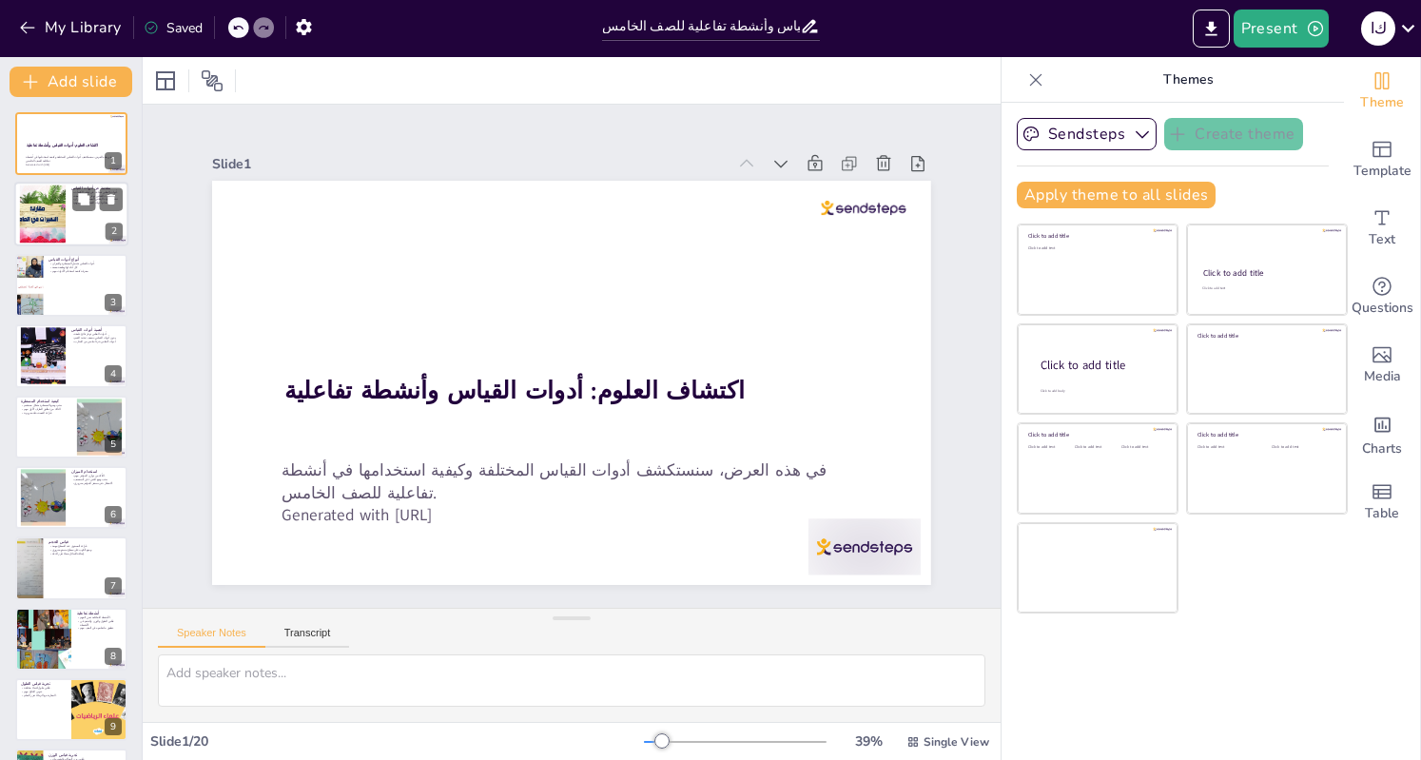
click at [82, 222] on div at bounding box center [71, 215] width 114 height 65
type textarea "أدوات القياس تعتبر ضرورية في العلوم، حيث تساعد الطلاب على قياس الكميات بدقة، مم…"
checkbox input "true"
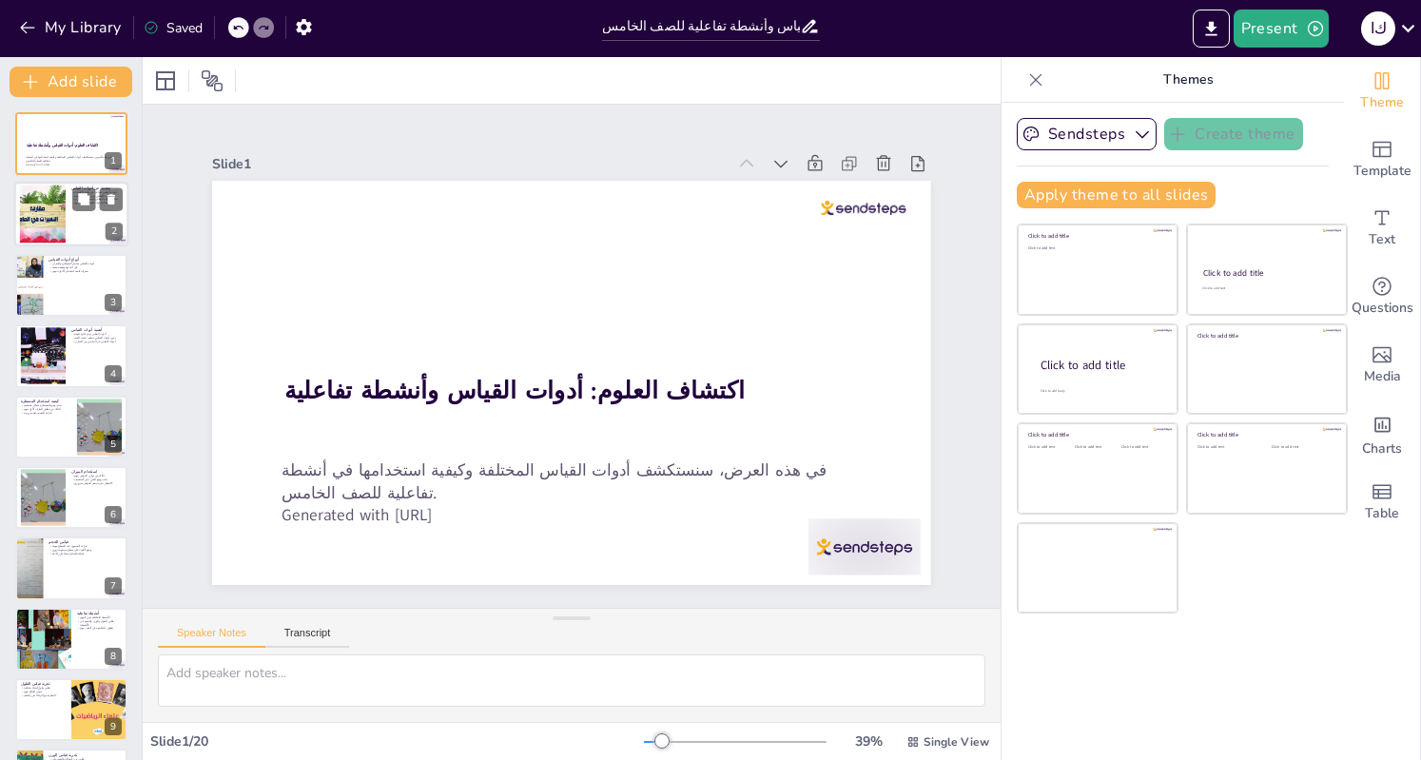
checkbox input "true"
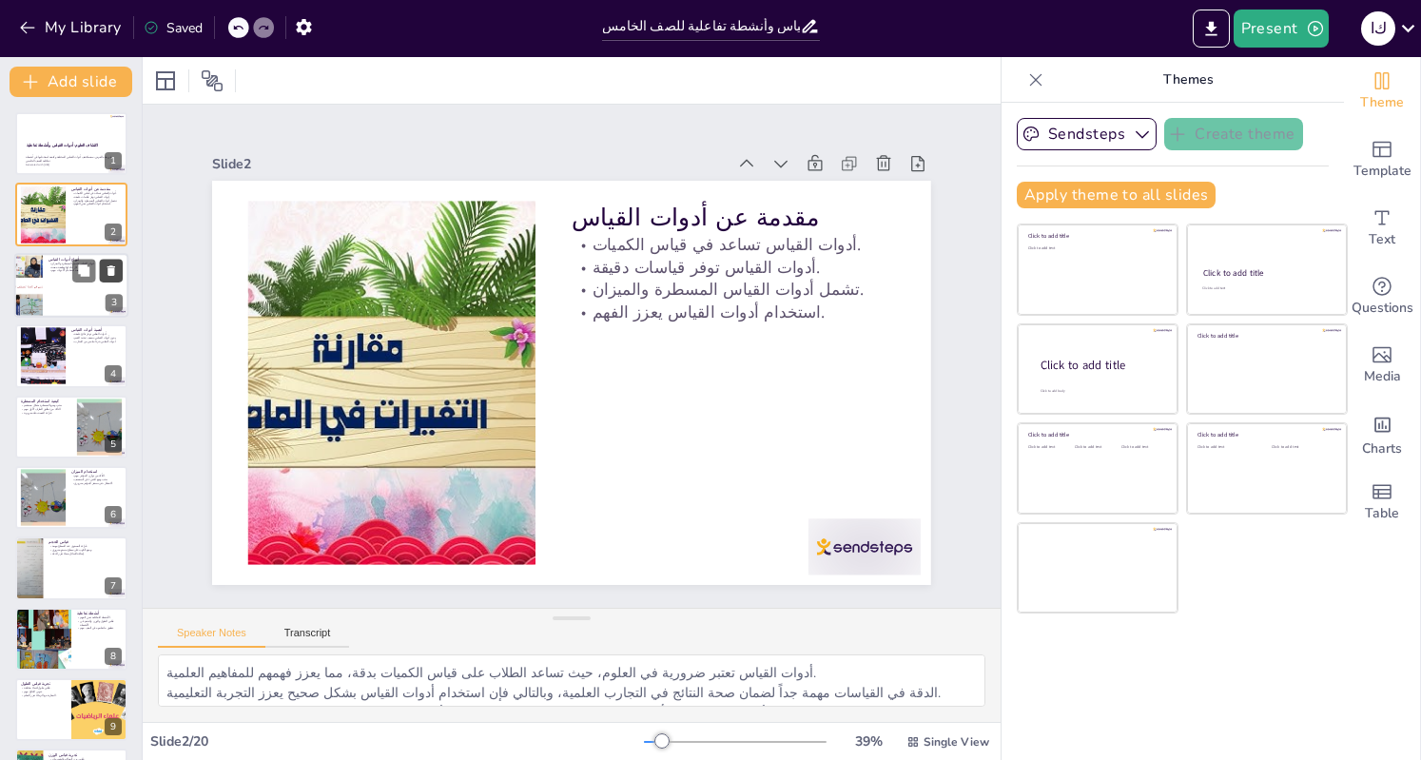
checkbox input "true"
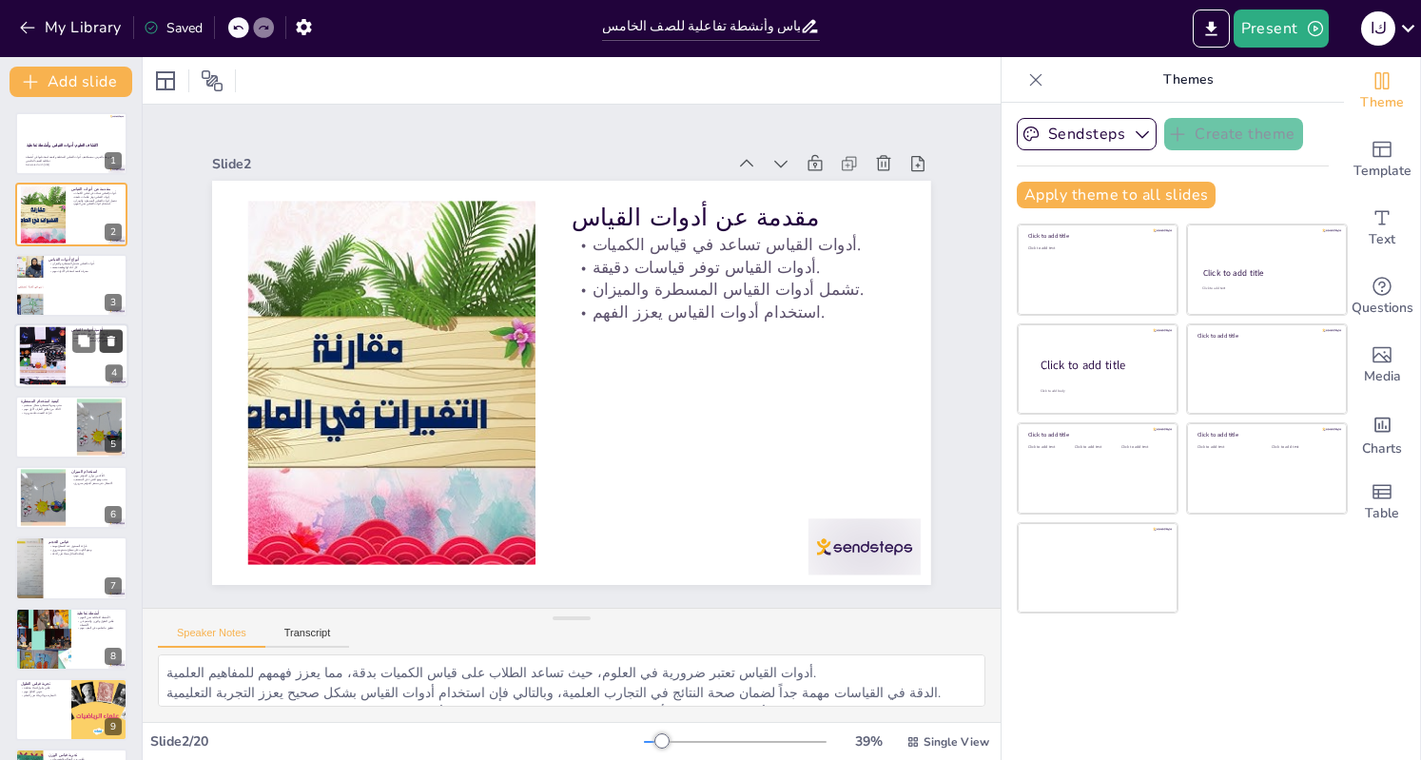
checkbox input "true"
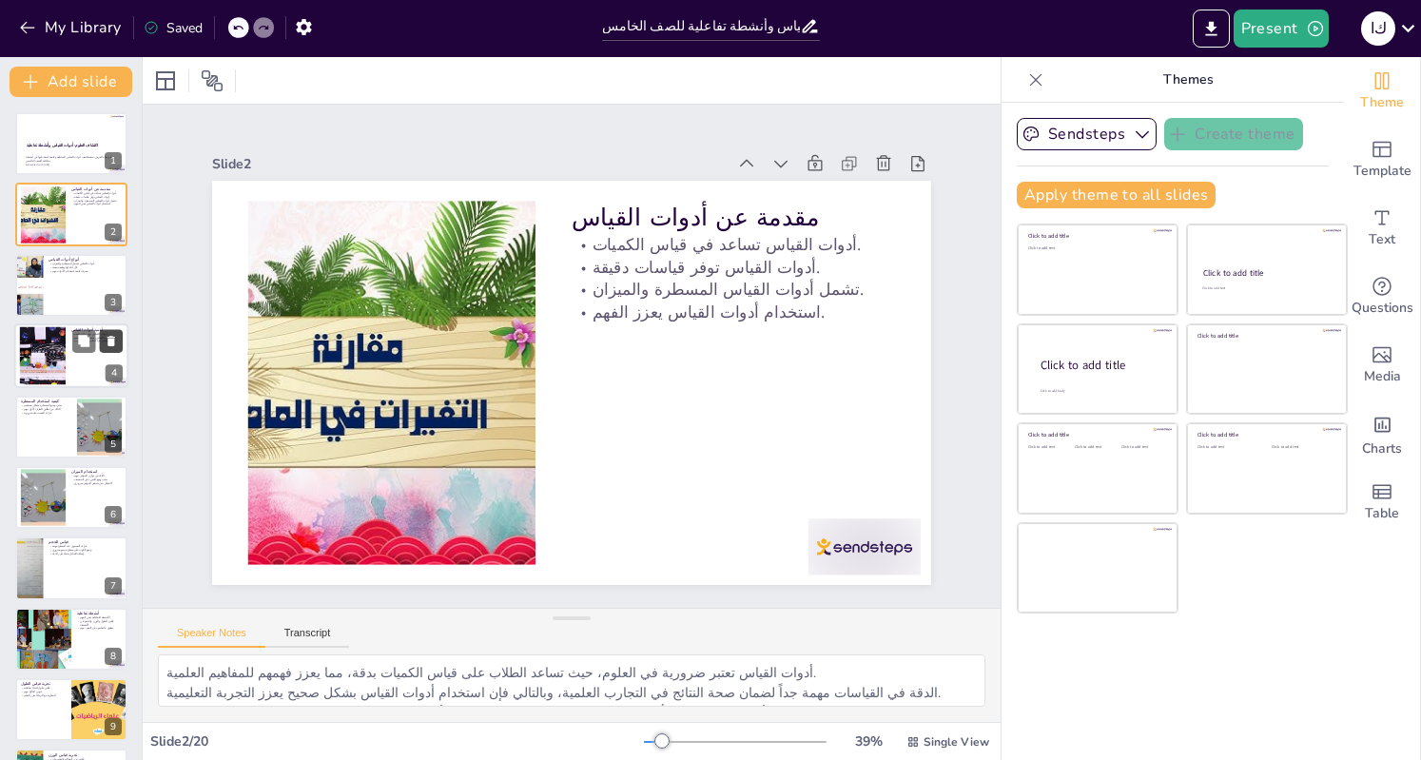
checkbox input "true"
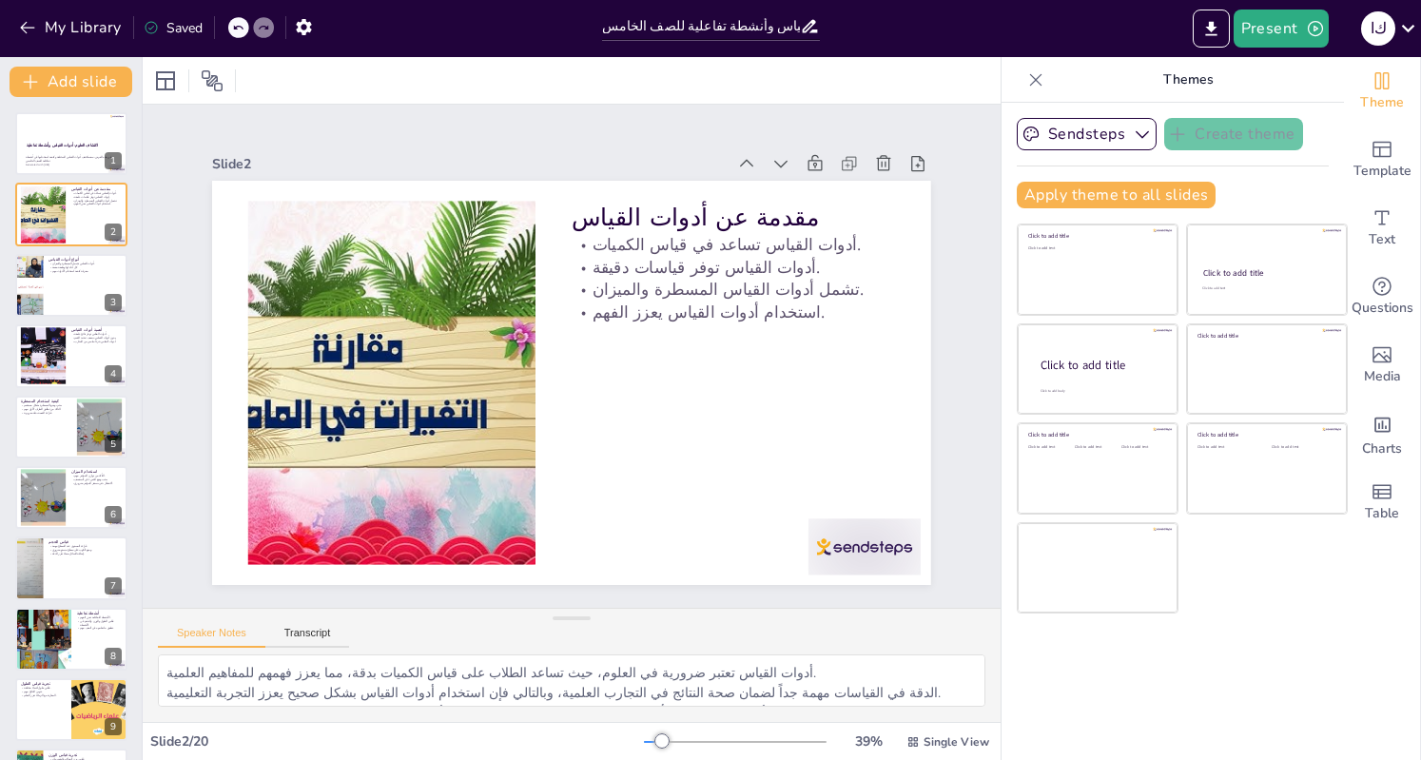
checkbox input "true"
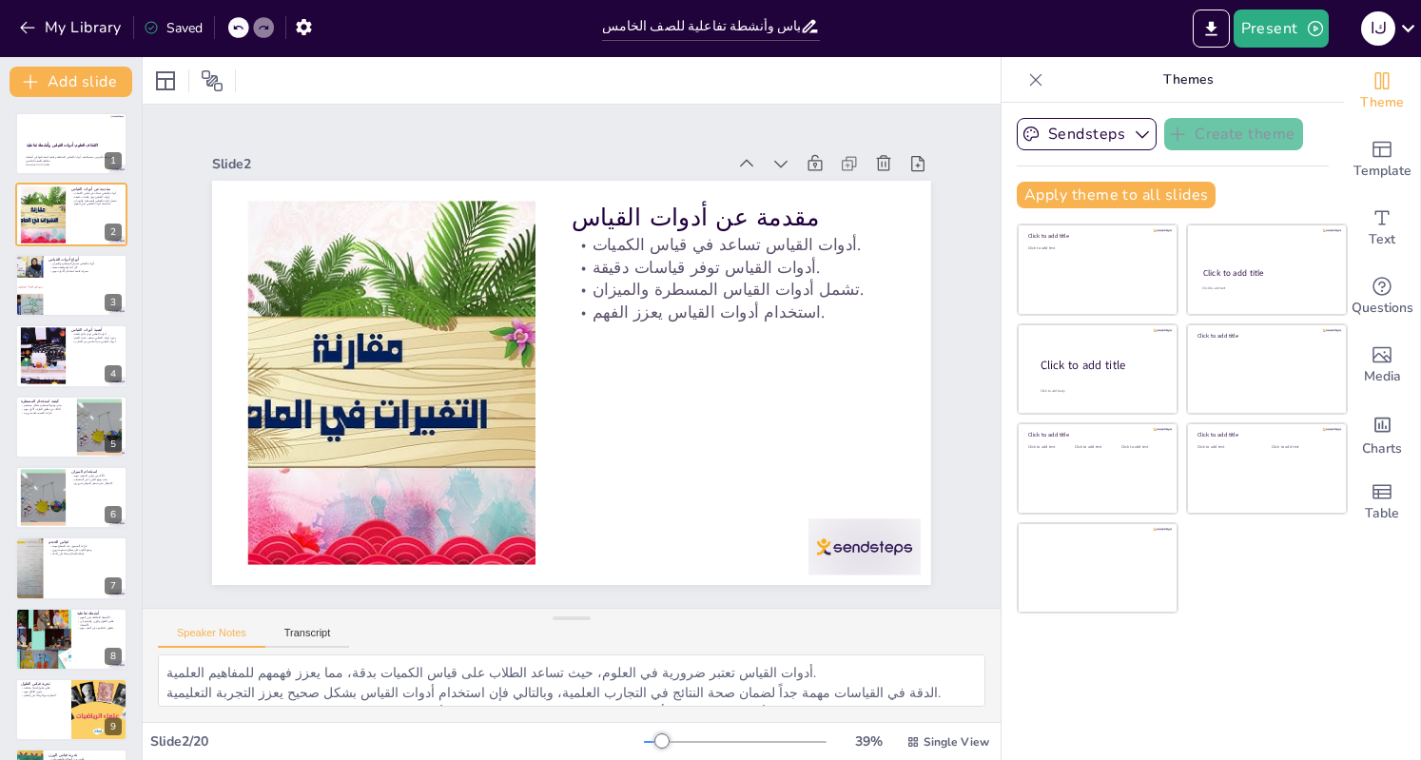
checkbox input "true"
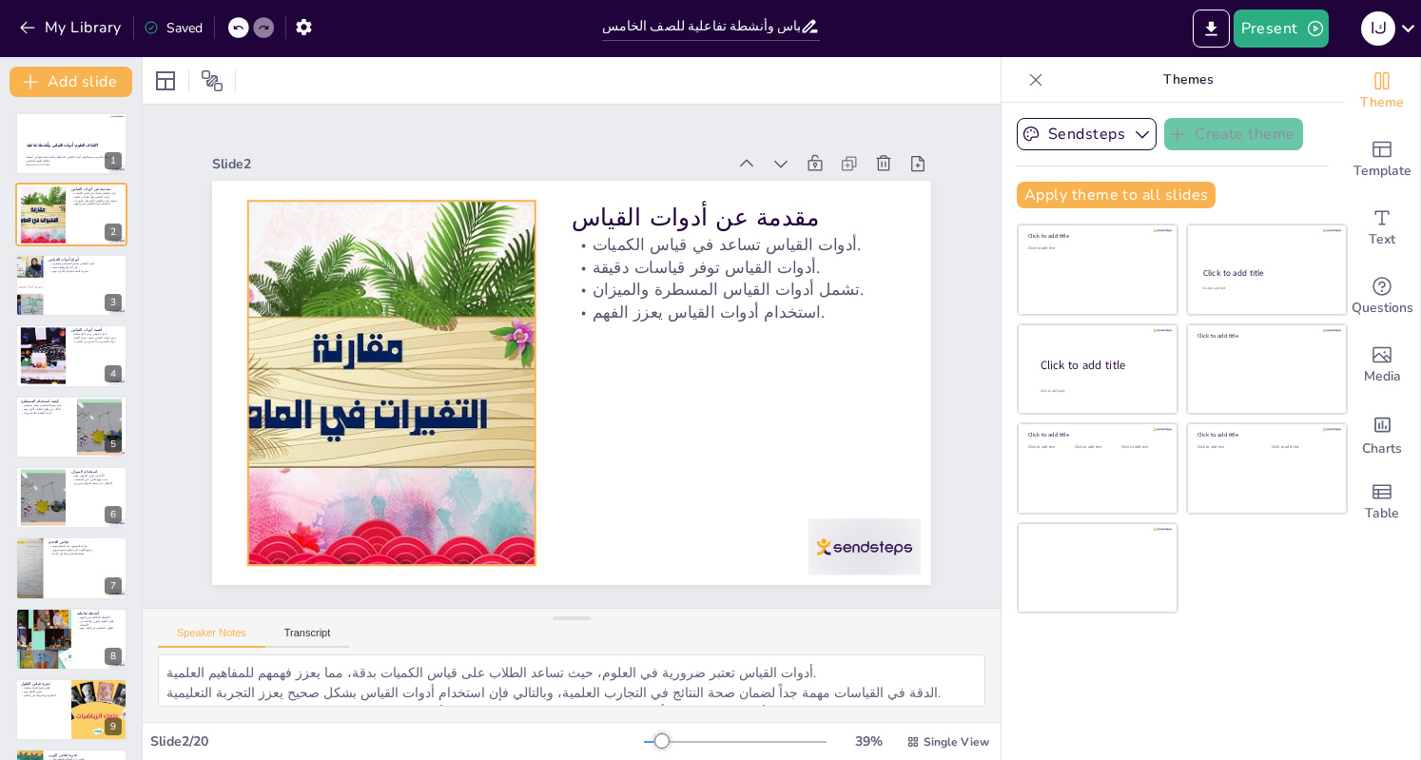
checkbox input "true"
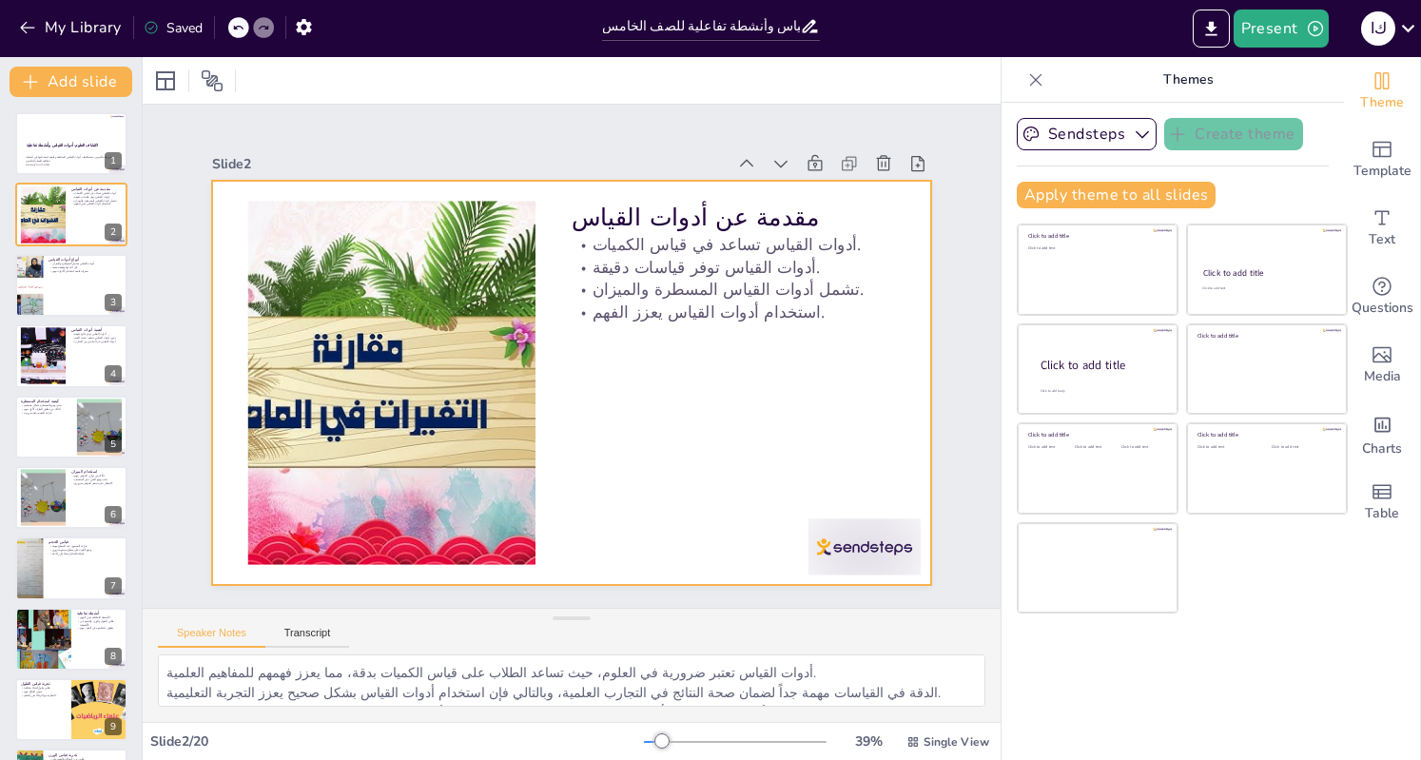
checkbox input "true"
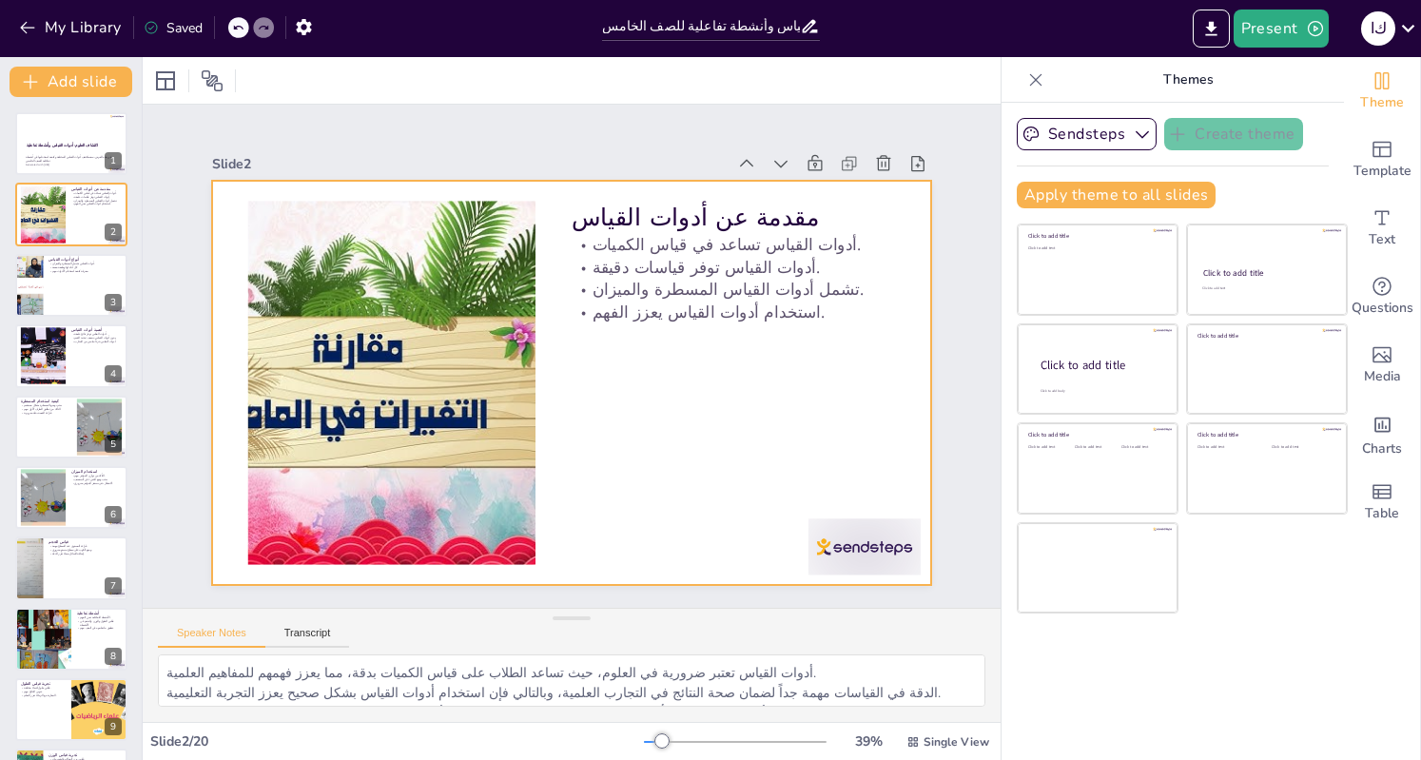
checkbox input "true"
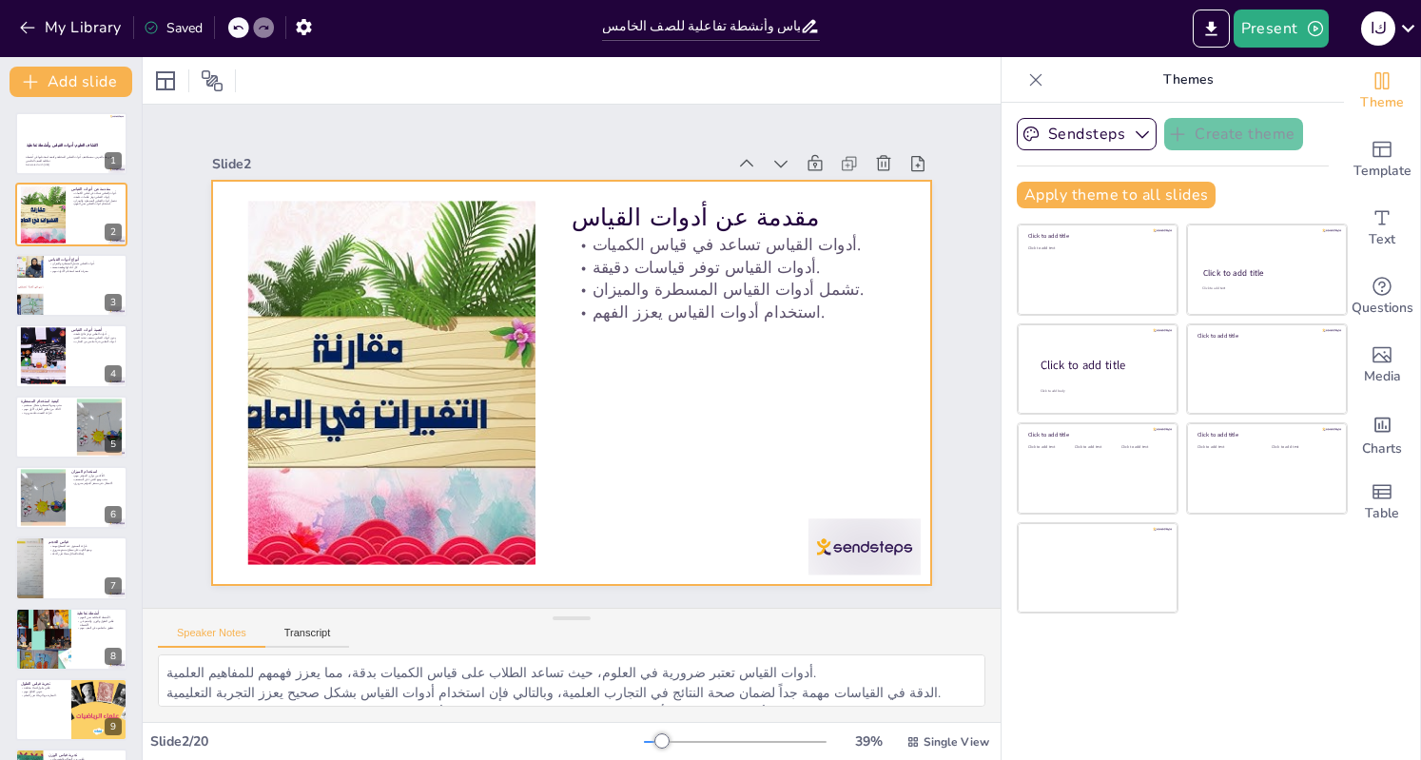
checkbox input "true"
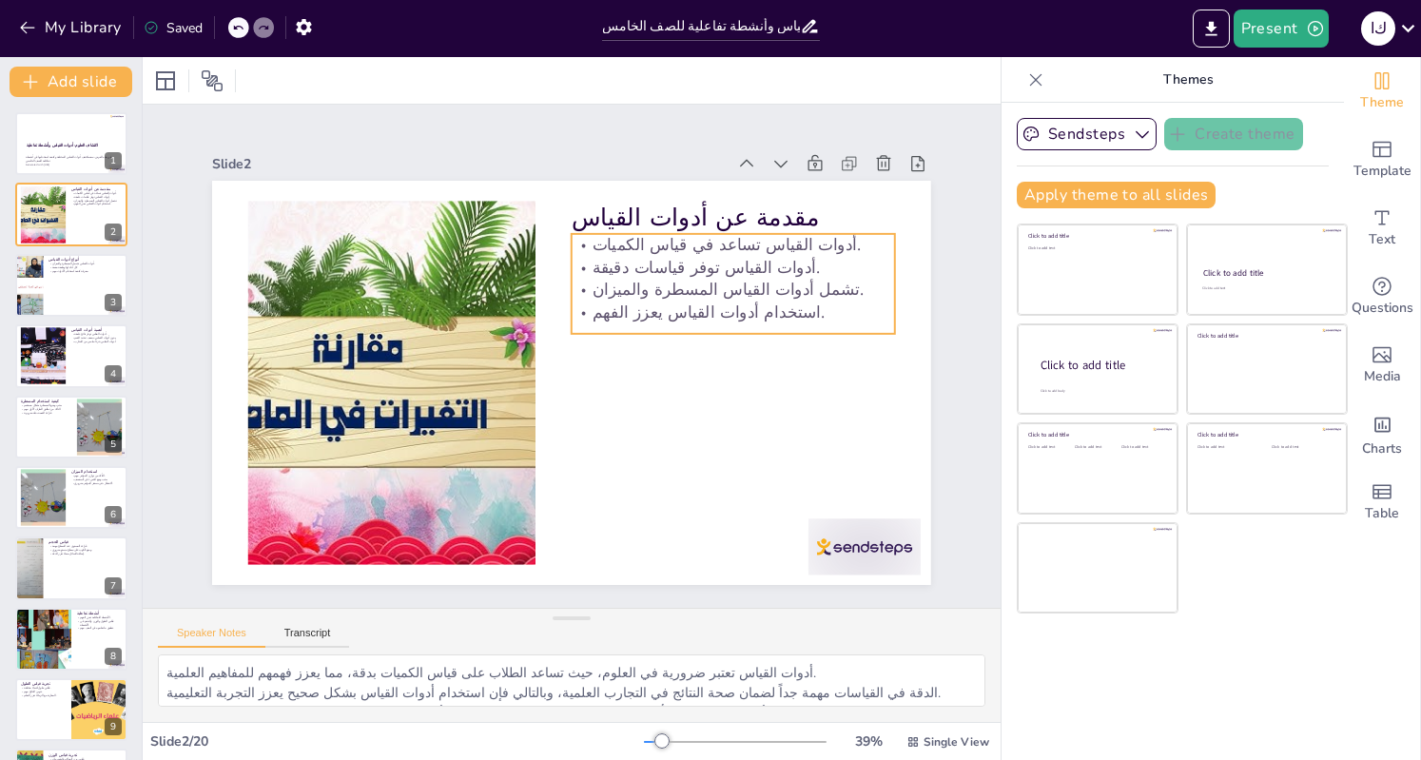
checkbox input "true"
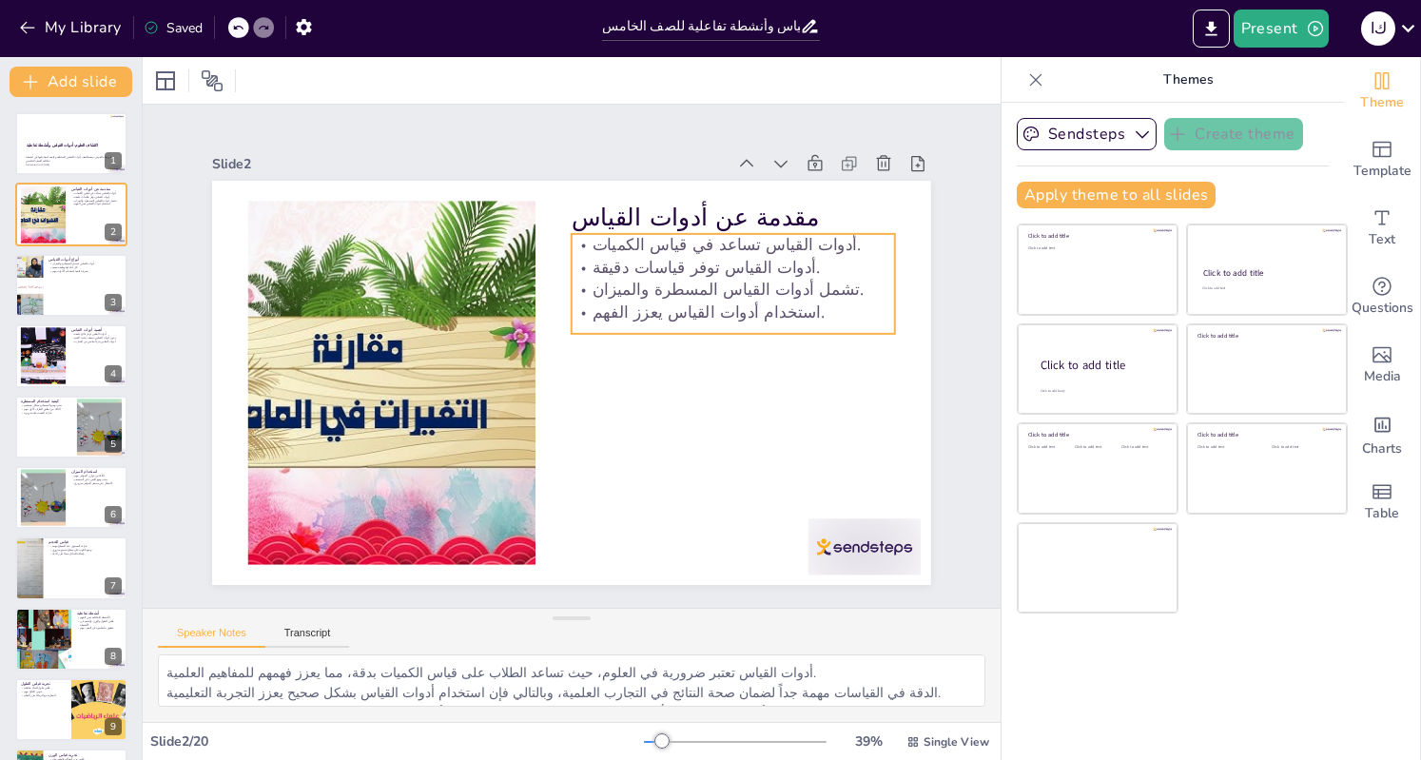
checkbox input "true"
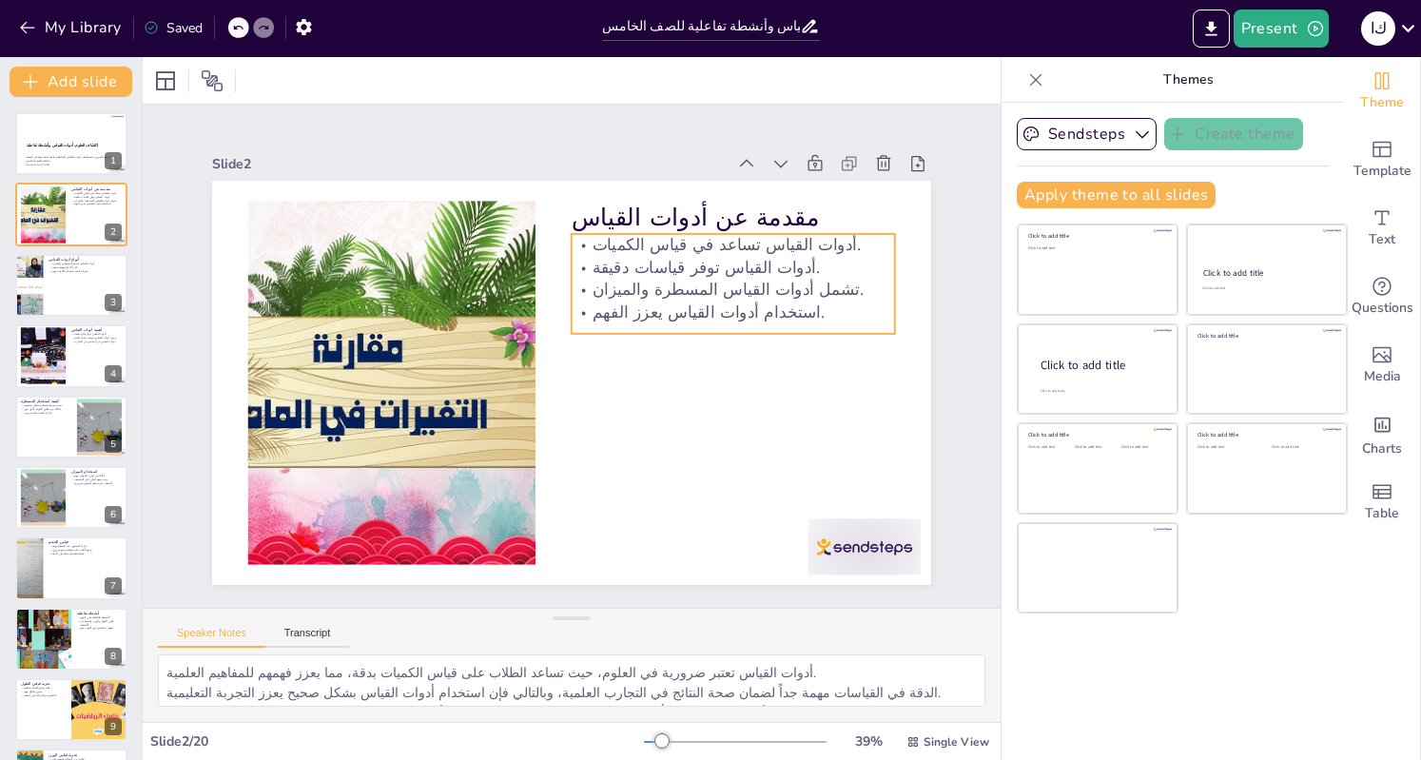
checkbox input "true"
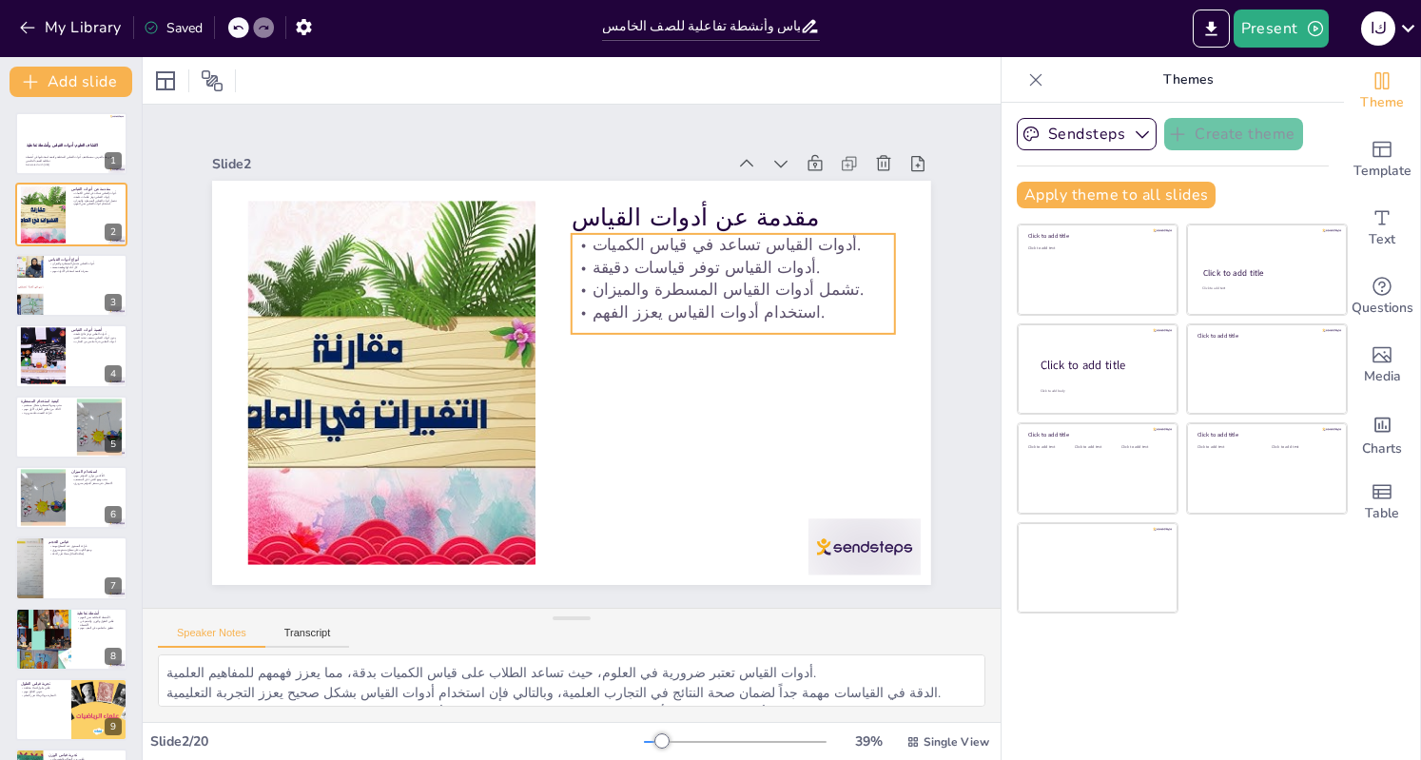
checkbox input "true"
click at [53, 366] on div at bounding box center [42, 356] width 87 height 58
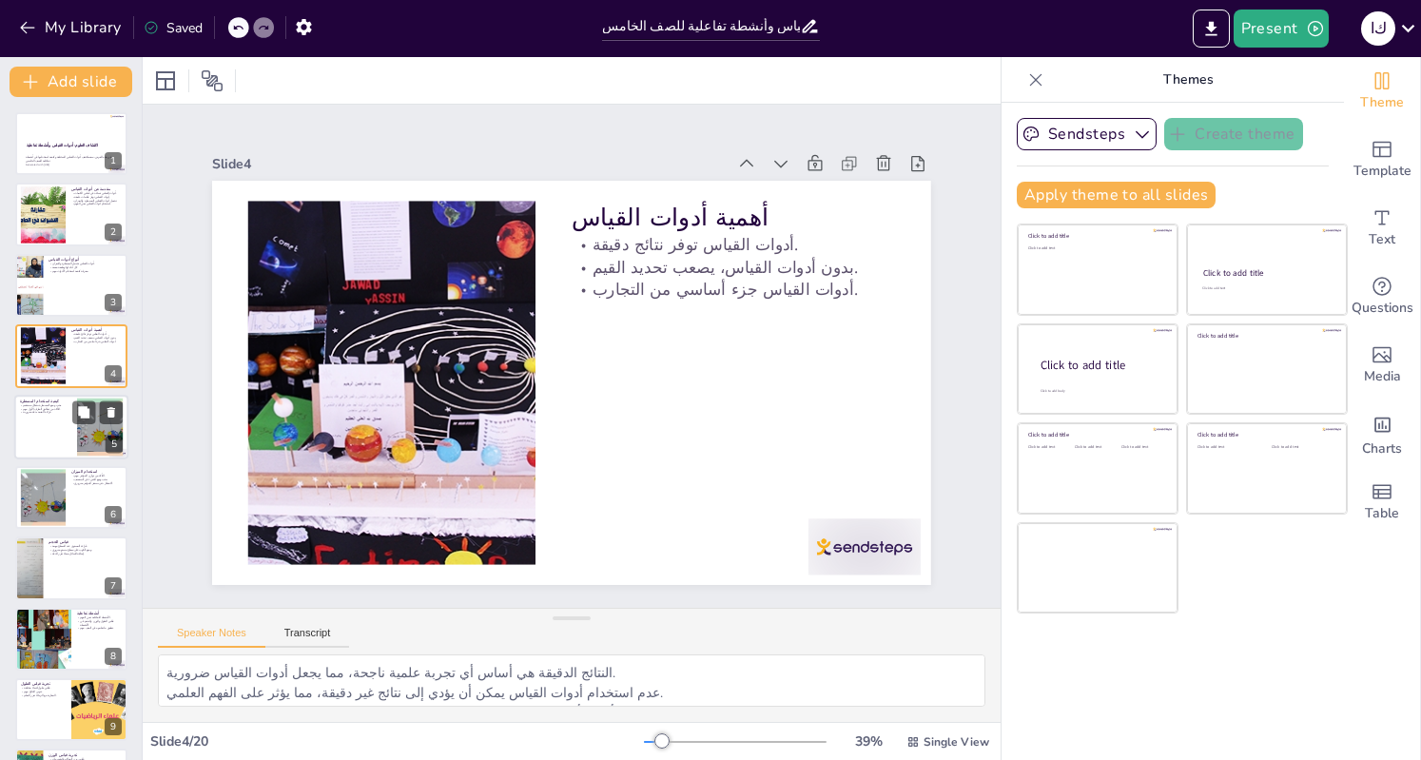
click at [34, 425] on div at bounding box center [71, 427] width 114 height 65
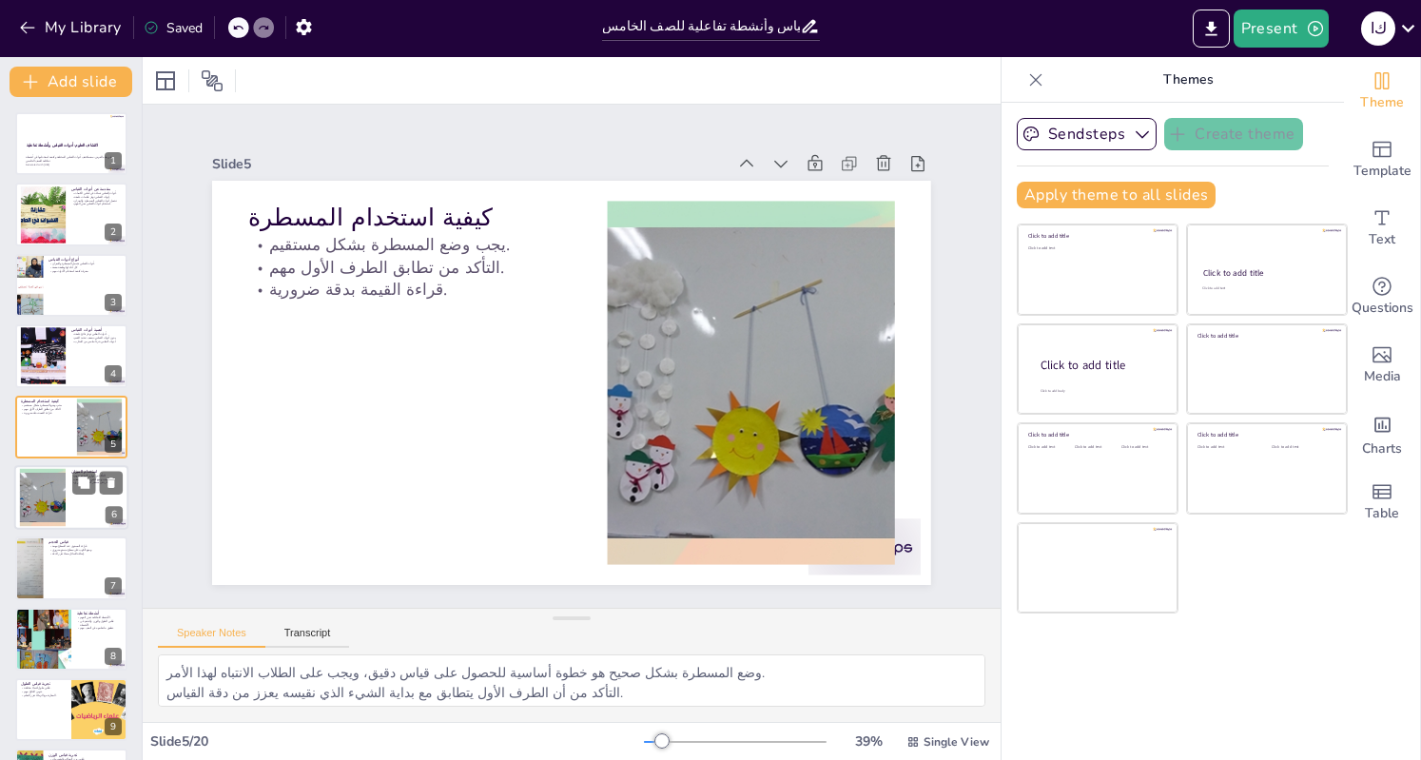
click at [45, 487] on div at bounding box center [42, 498] width 87 height 58
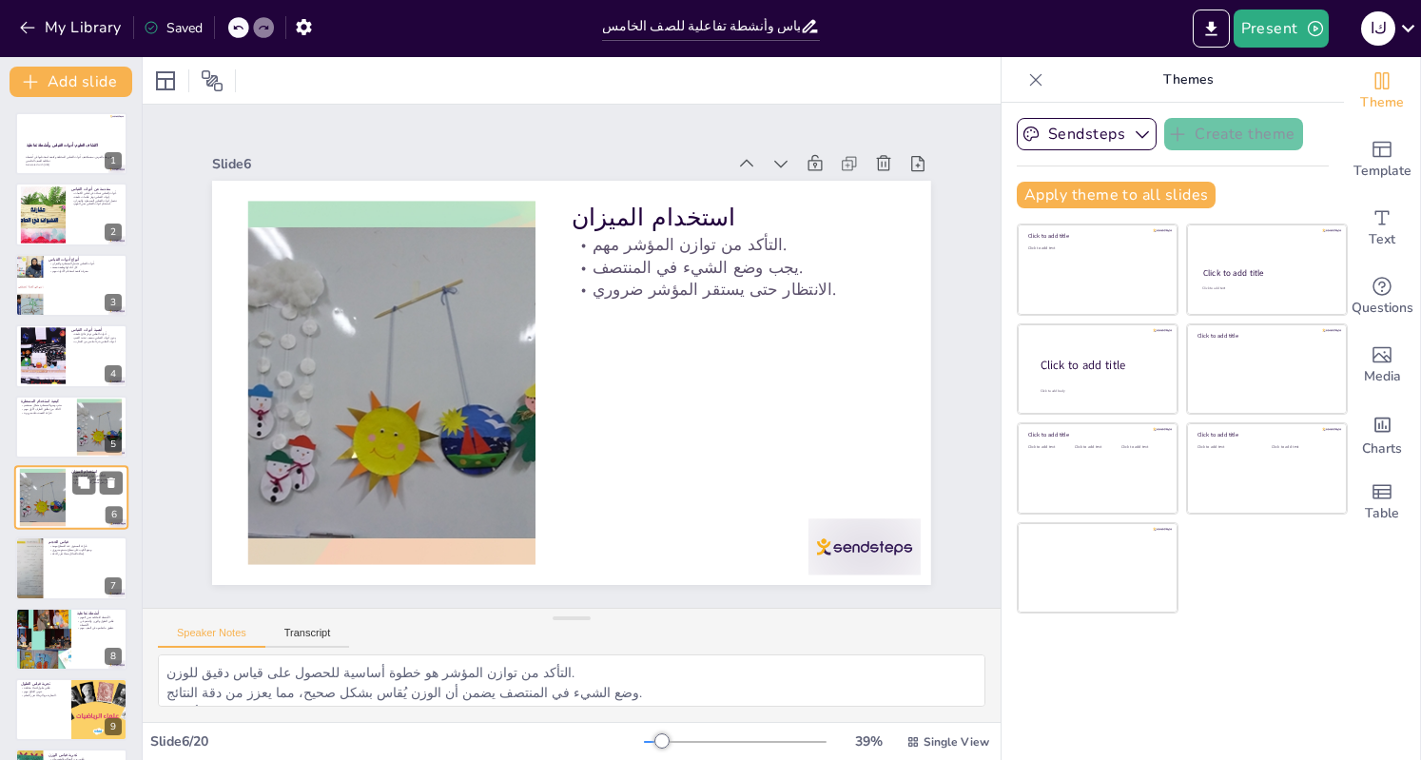
scroll to position [68, 0]
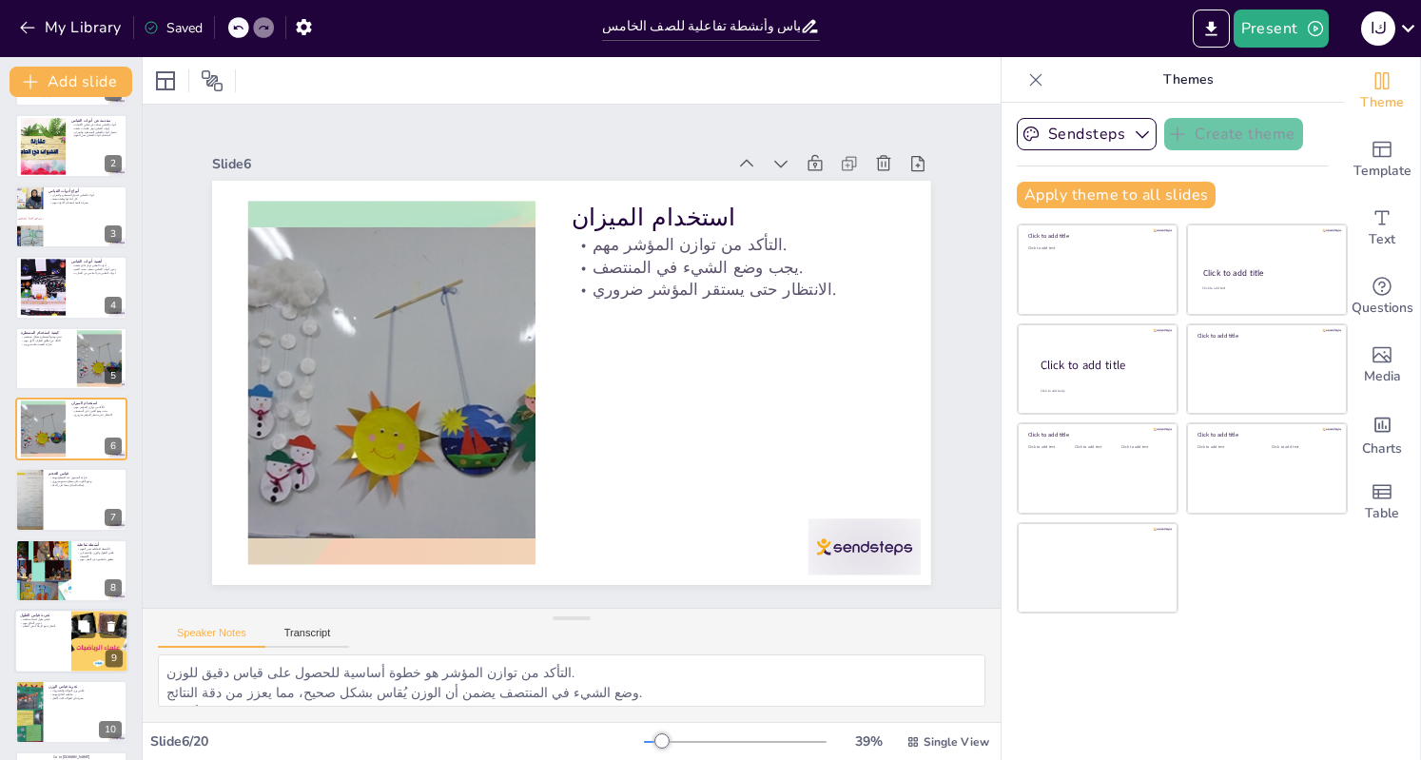
click at [36, 632] on div at bounding box center [71, 641] width 114 height 65
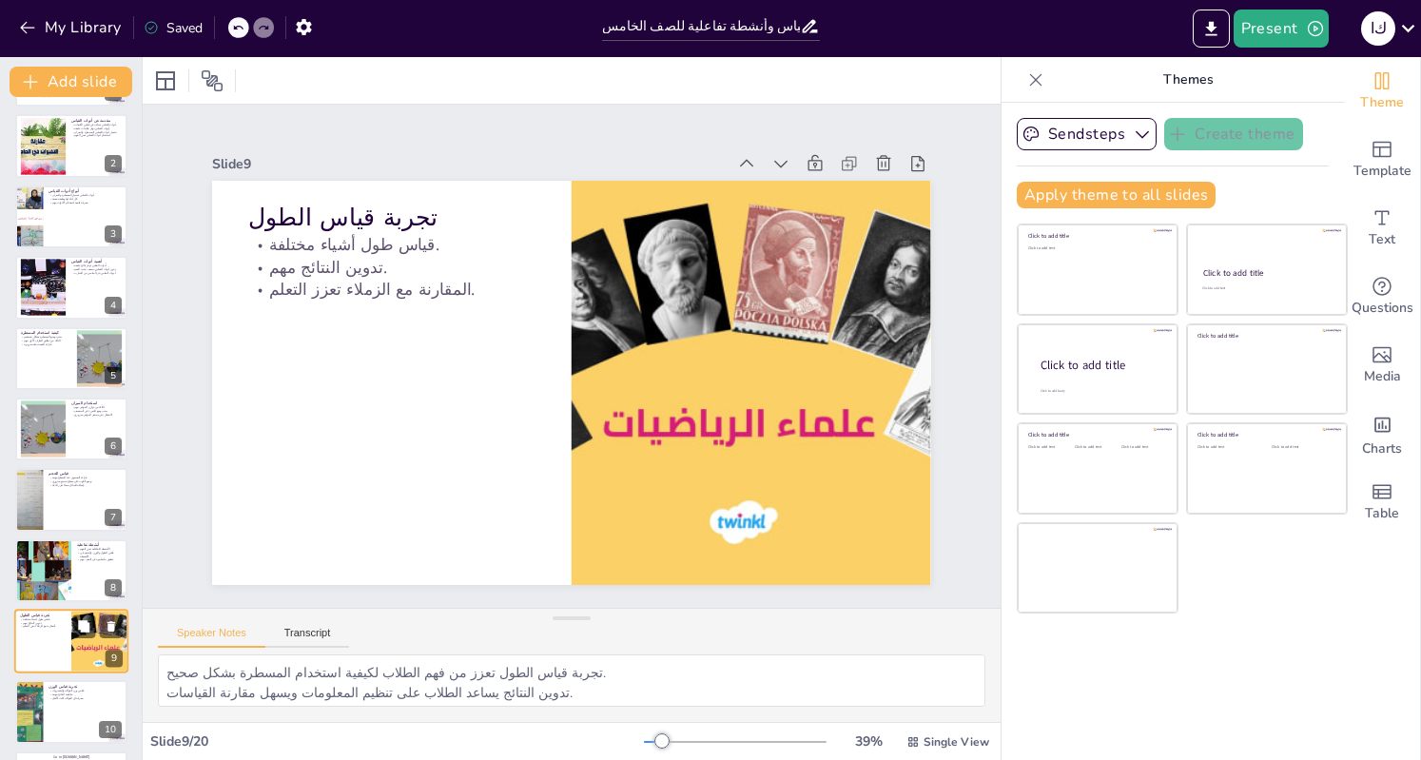
scroll to position [281, 0]
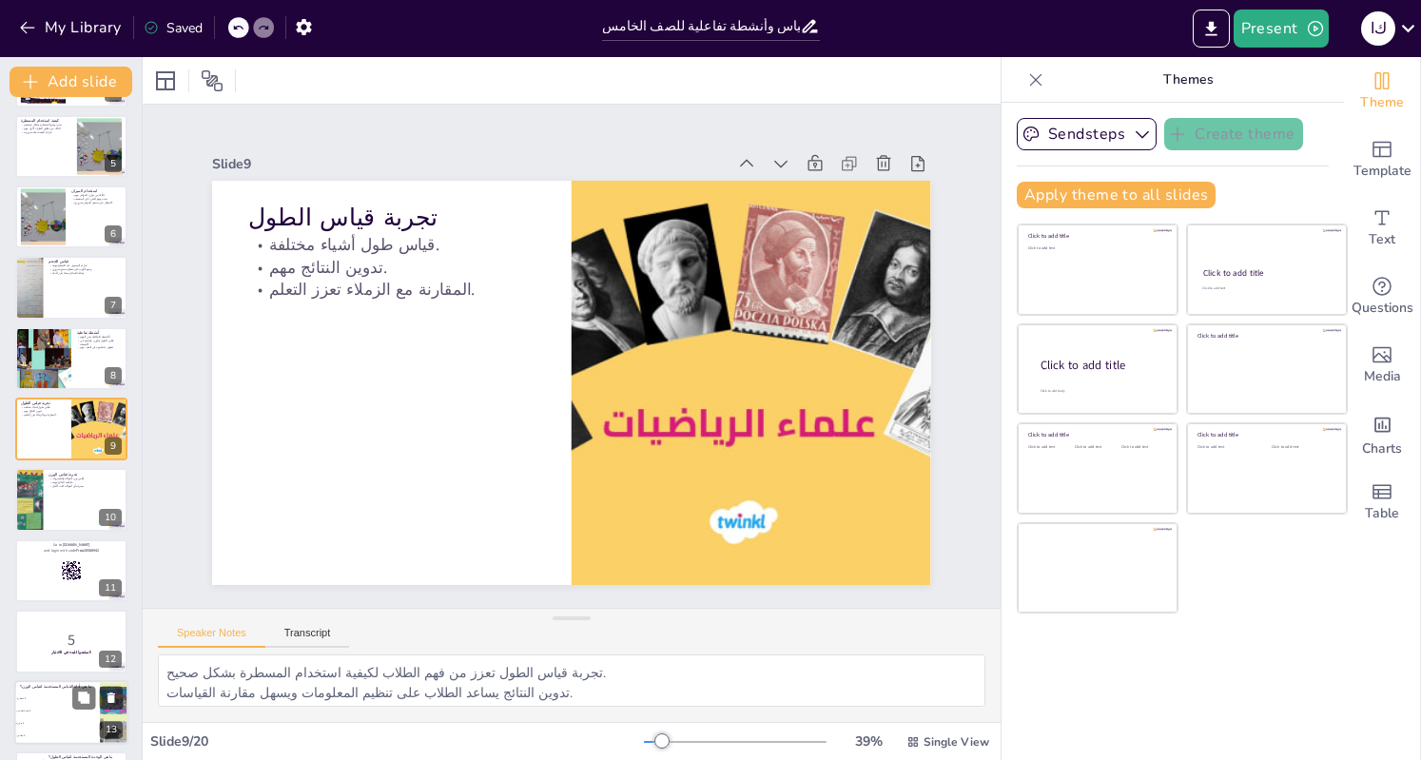
click at [53, 693] on li "المسطرة" at bounding box center [57, 698] width 86 height 12
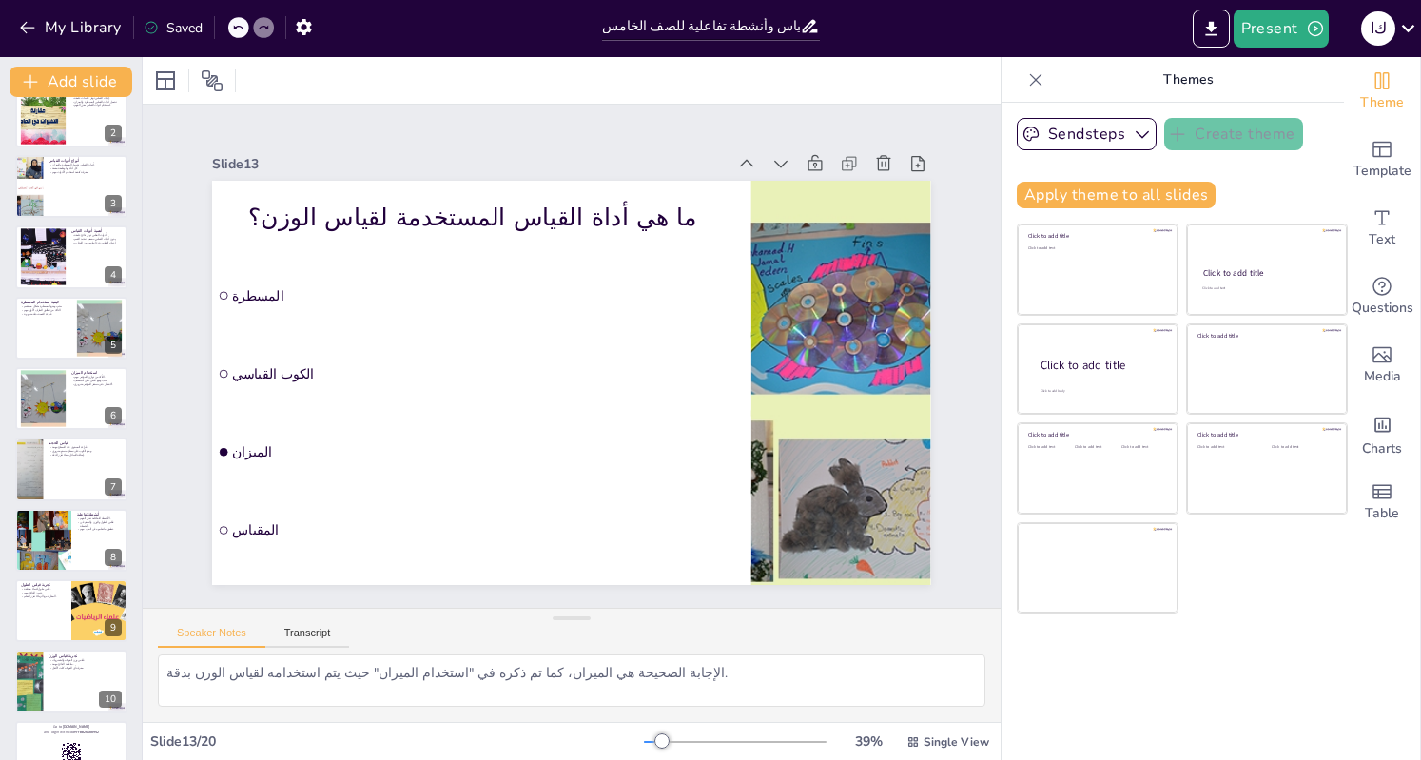
scroll to position [15, 0]
